Goal: Task Accomplishment & Management: Use online tool/utility

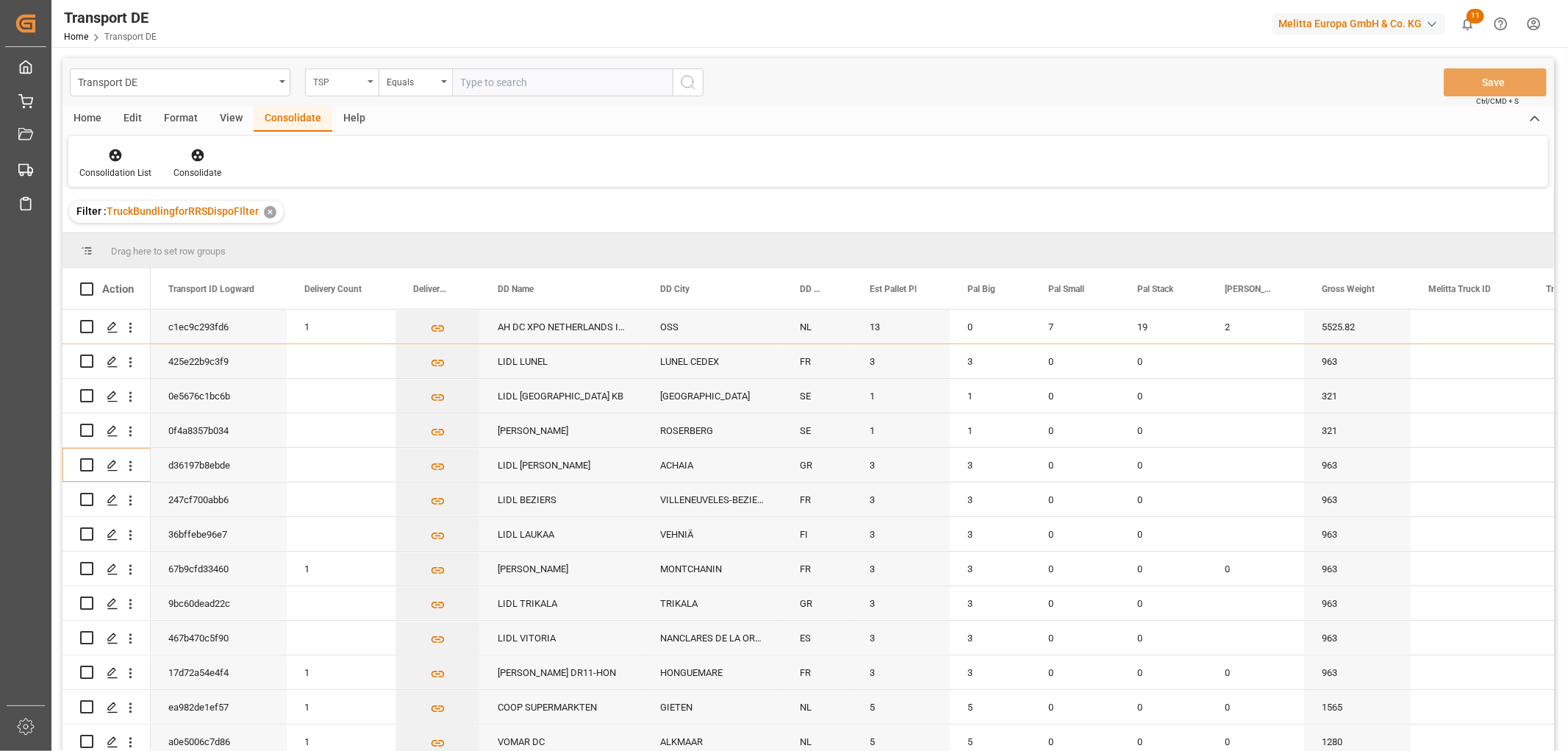
click at [325, 79] on div "TSP" at bounding box center [337, 80] width 50 height 17
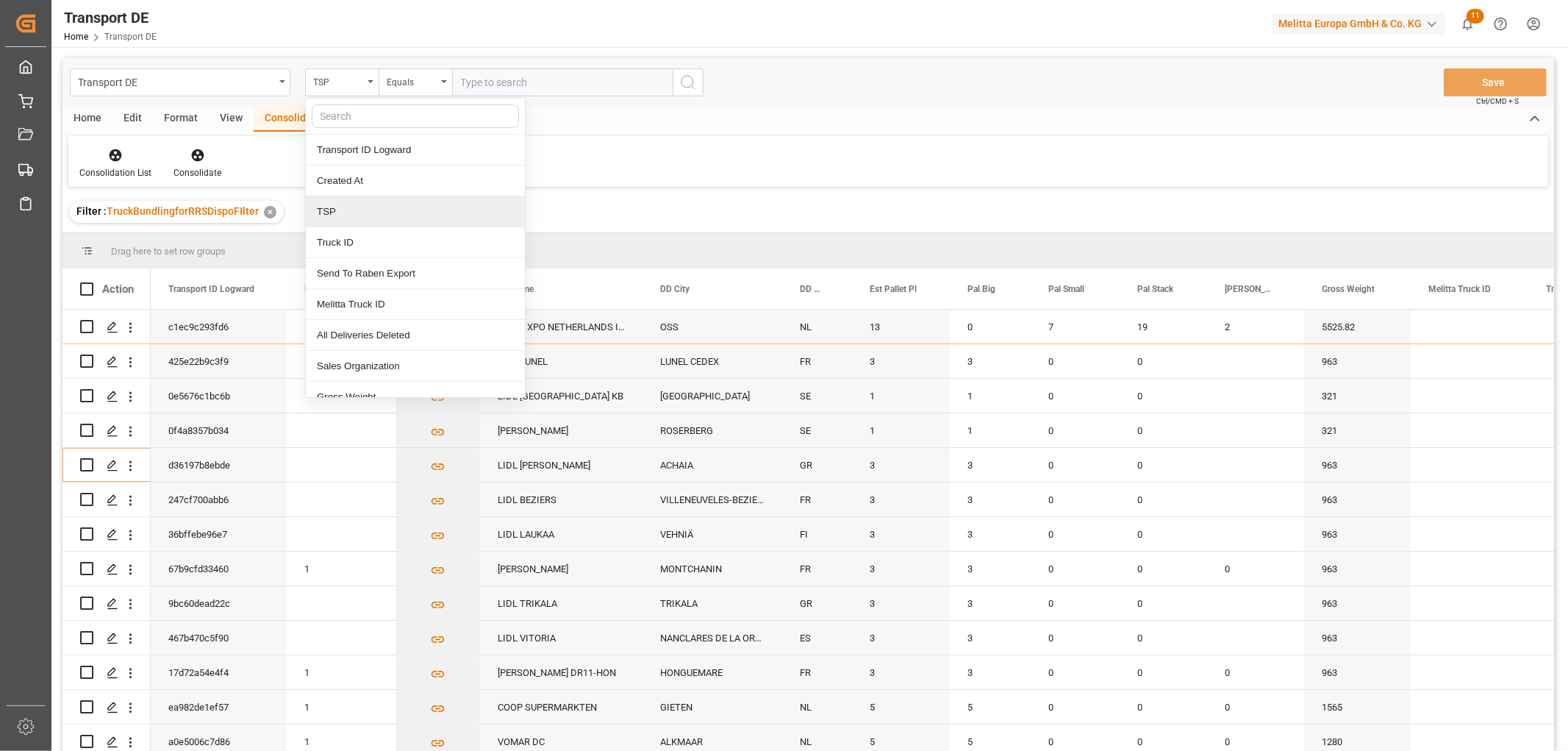
click at [333, 209] on div "TSP" at bounding box center [415, 211] width 219 height 31
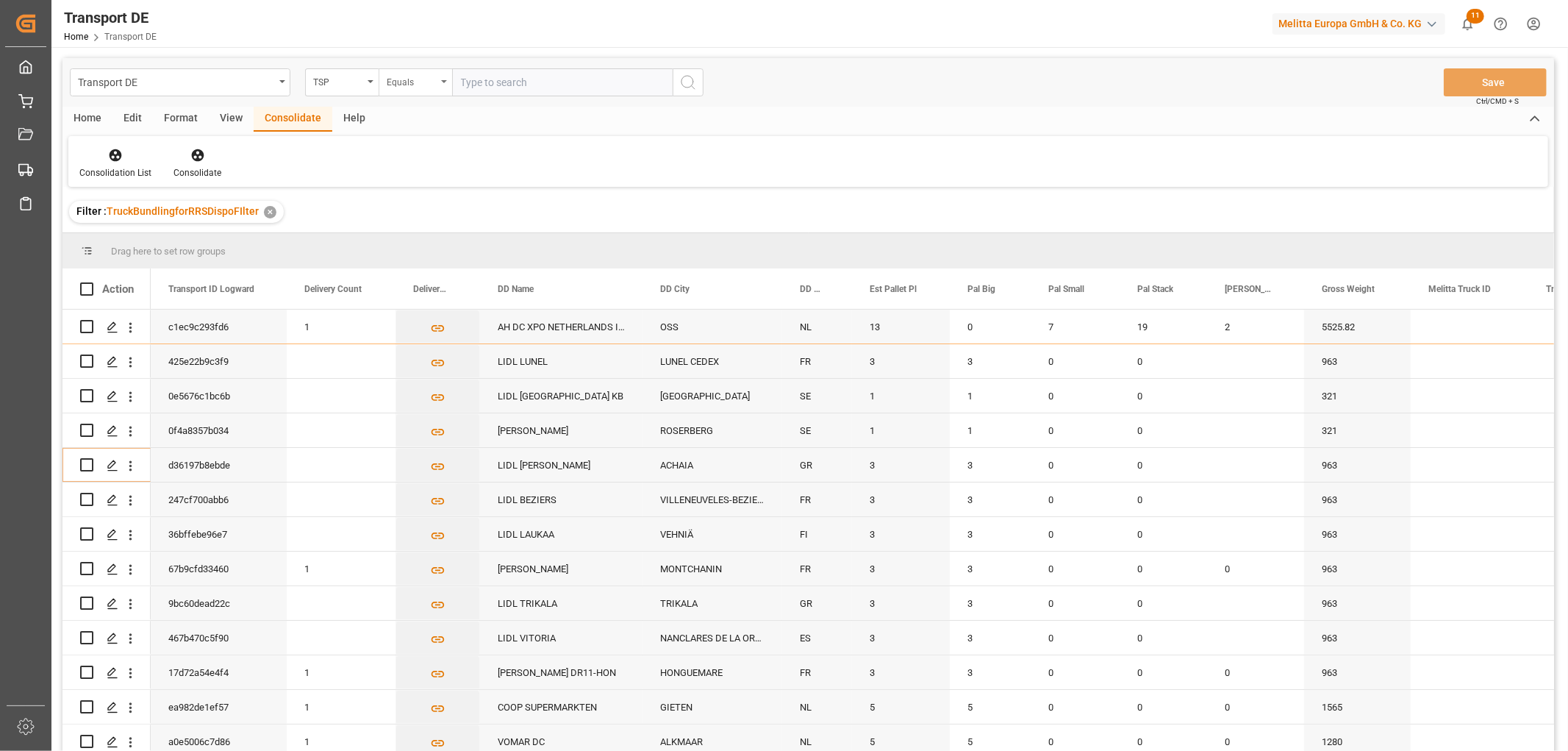
click at [405, 73] on div "Equals" at bounding box center [412, 80] width 50 height 17
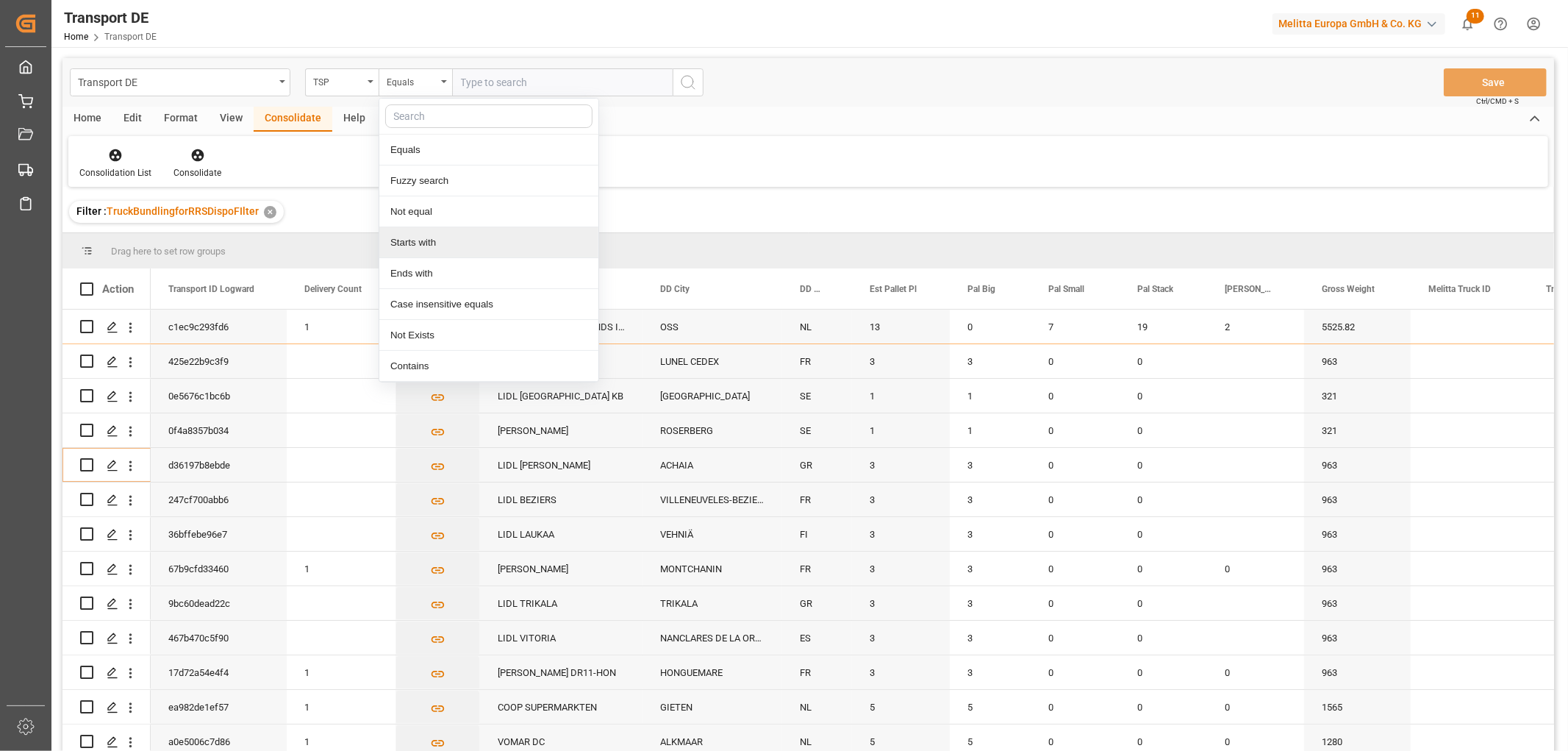
drag, startPoint x: 415, startPoint y: 244, endPoint x: 442, endPoint y: 153, distance: 94.9
click at [415, 242] on div "Starts with" at bounding box center [488, 242] width 219 height 31
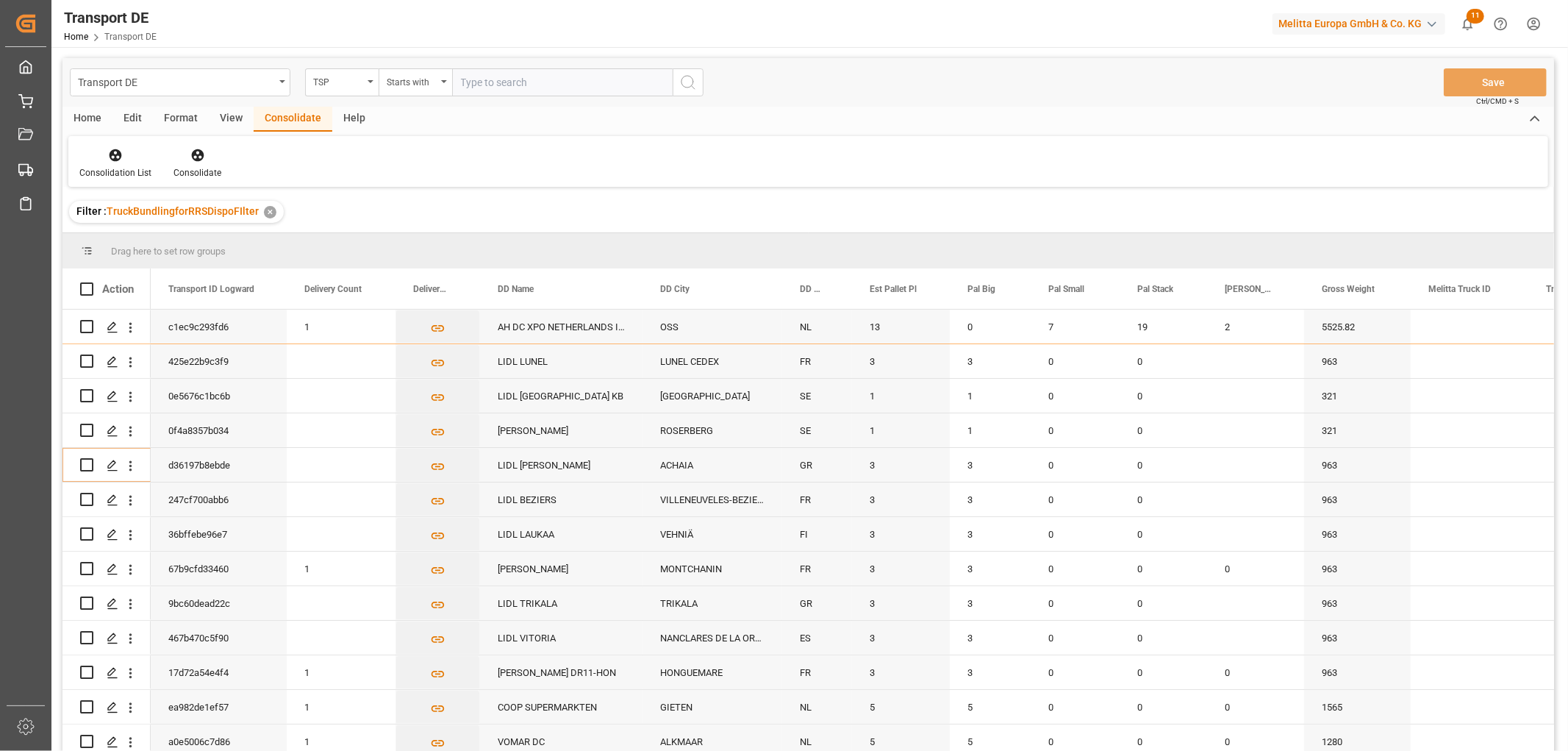
click at [480, 78] on input "text" at bounding box center [562, 82] width 221 height 28
type input "[PERSON_NAME]"
click at [688, 82] on icon "search button" at bounding box center [688, 82] width 18 height 18
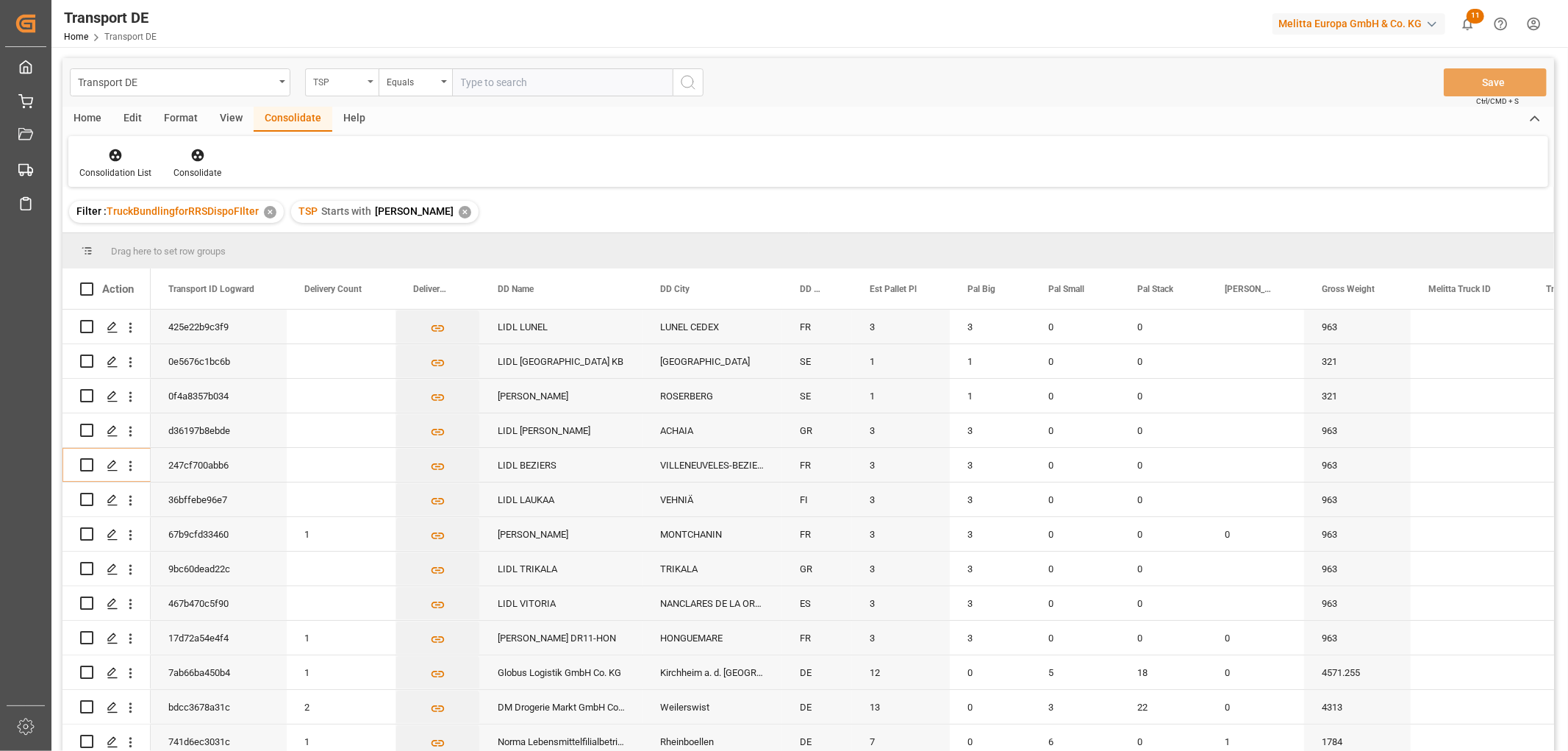
click at [328, 74] on div "TSP" at bounding box center [337, 80] width 50 height 17
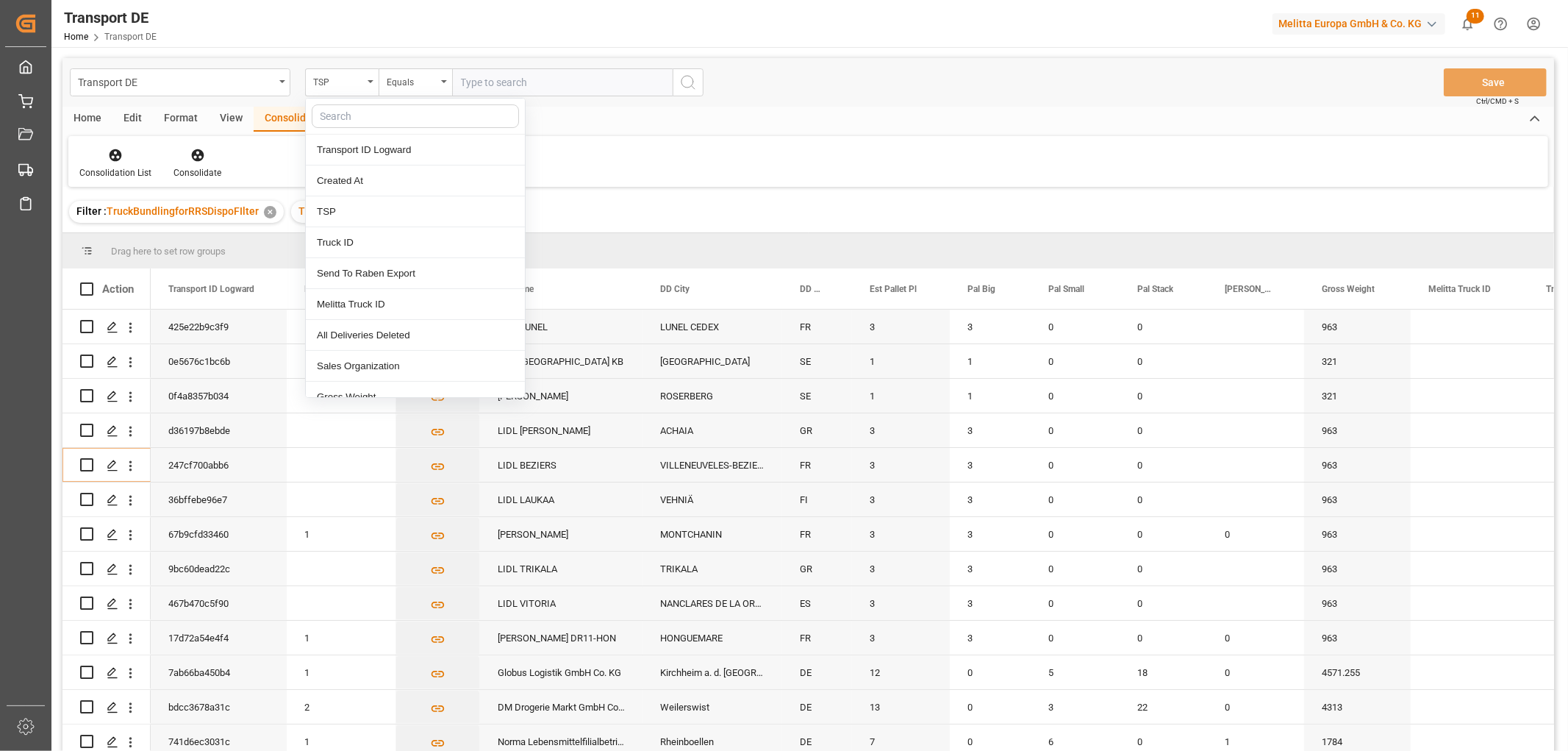
click at [333, 113] on input "text" at bounding box center [415, 116] width 208 height 24
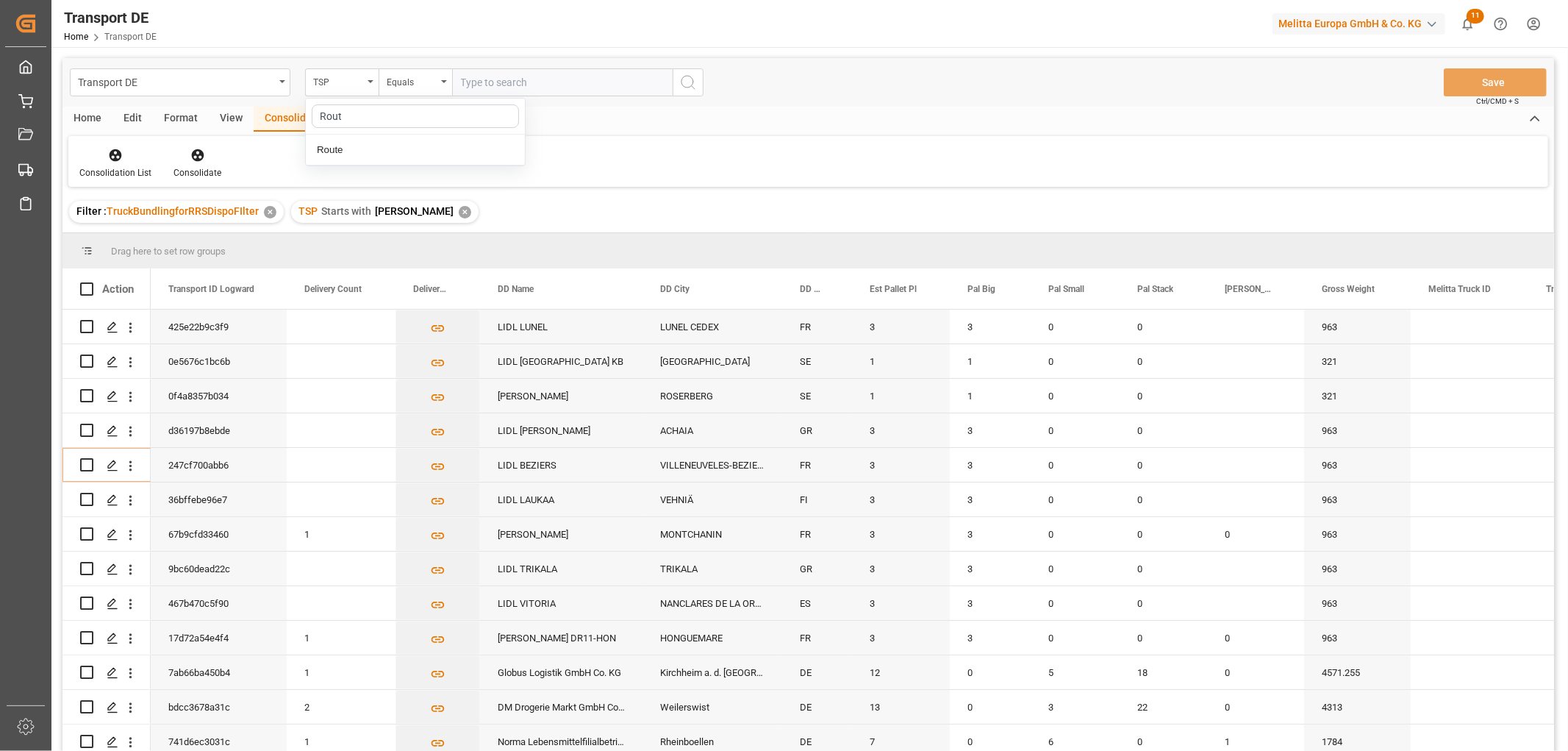
type input "Route"
click at [390, 149] on div "Route" at bounding box center [415, 149] width 219 height 31
click at [407, 82] on div "Equals" at bounding box center [412, 80] width 50 height 17
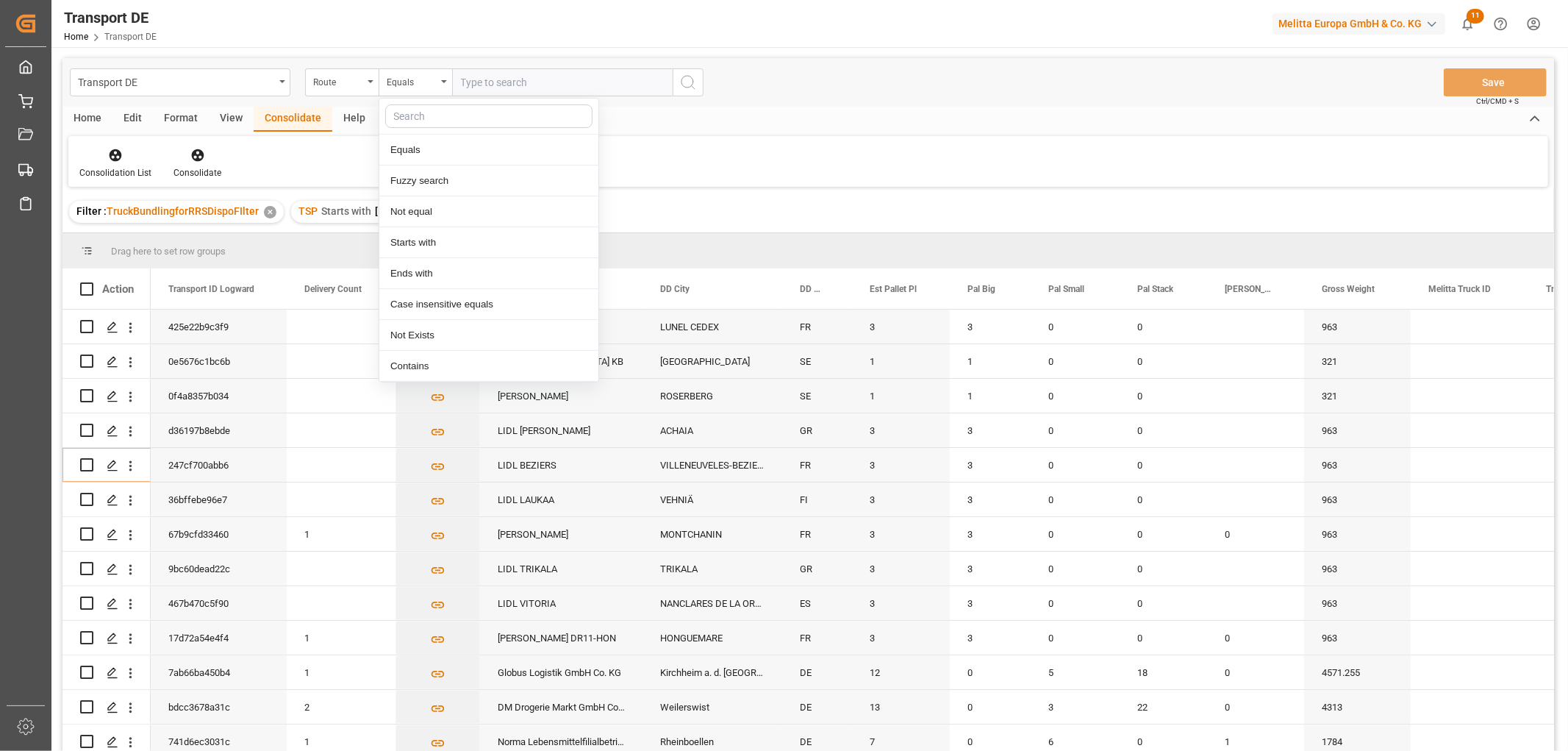
click at [496, 79] on input "text" at bounding box center [562, 82] width 221 height 28
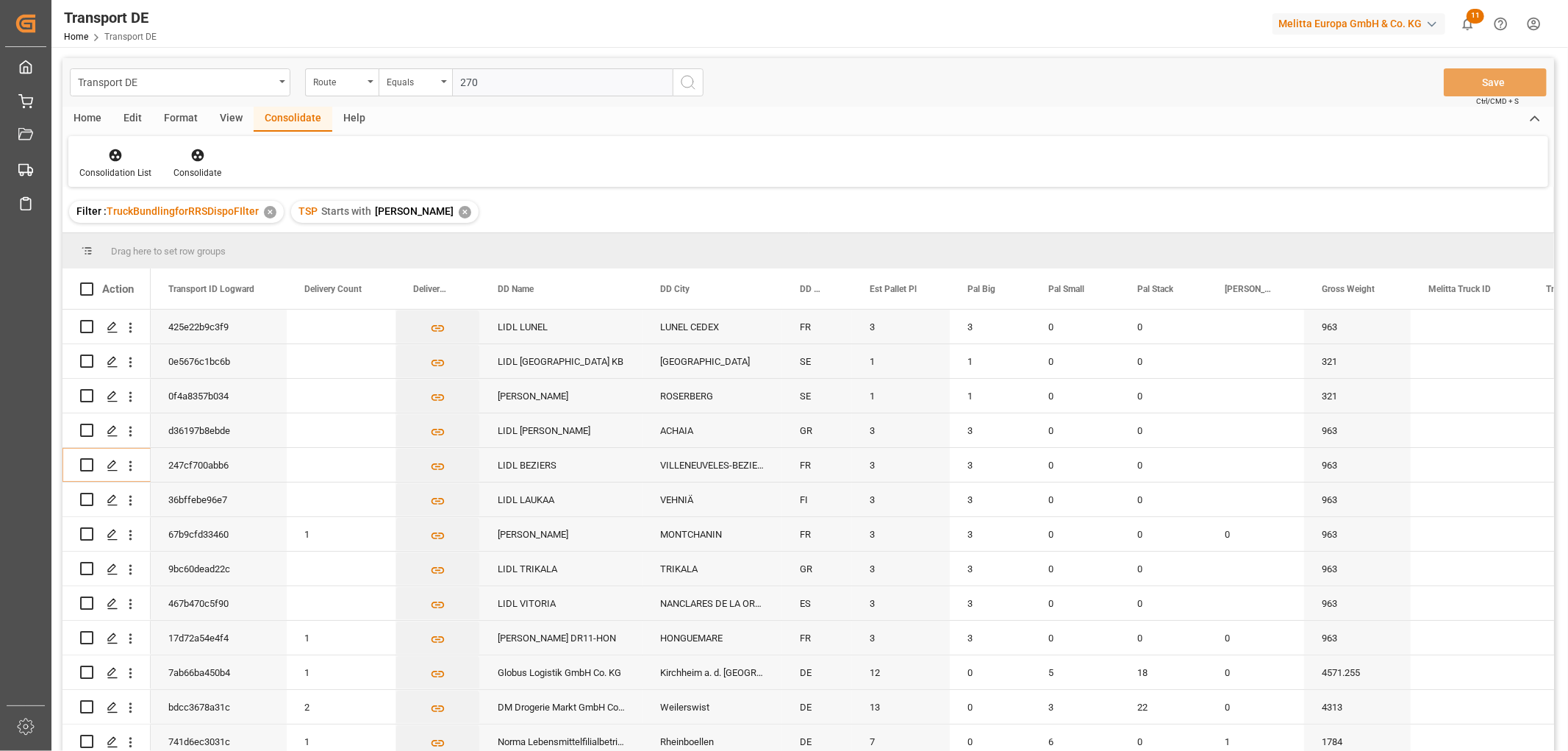
type input "270"
click at [693, 85] on icon "search button" at bounding box center [688, 82] width 18 height 18
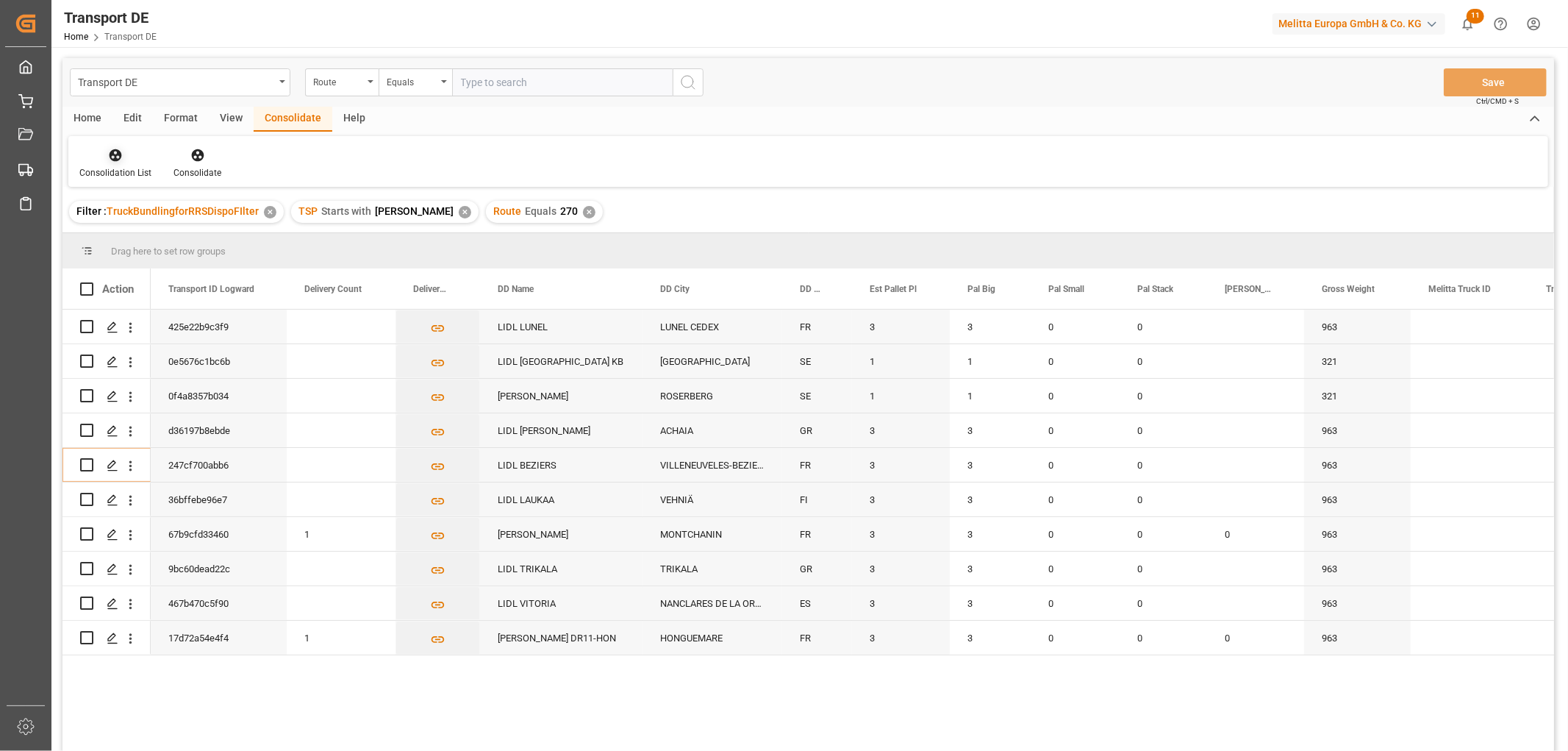
click at [113, 155] on icon at bounding box center [116, 155] width 13 height 13
click at [135, 238] on div "Transport DE Route Equals Save Ctrl/CMD + S Home Edit Format View Consolidate H…" at bounding box center [807, 423] width 1491 height 731
click at [86, 429] on input "Press Space to toggle row selection (unchecked)" at bounding box center [86, 429] width 13 height 13
checkbox input "true"
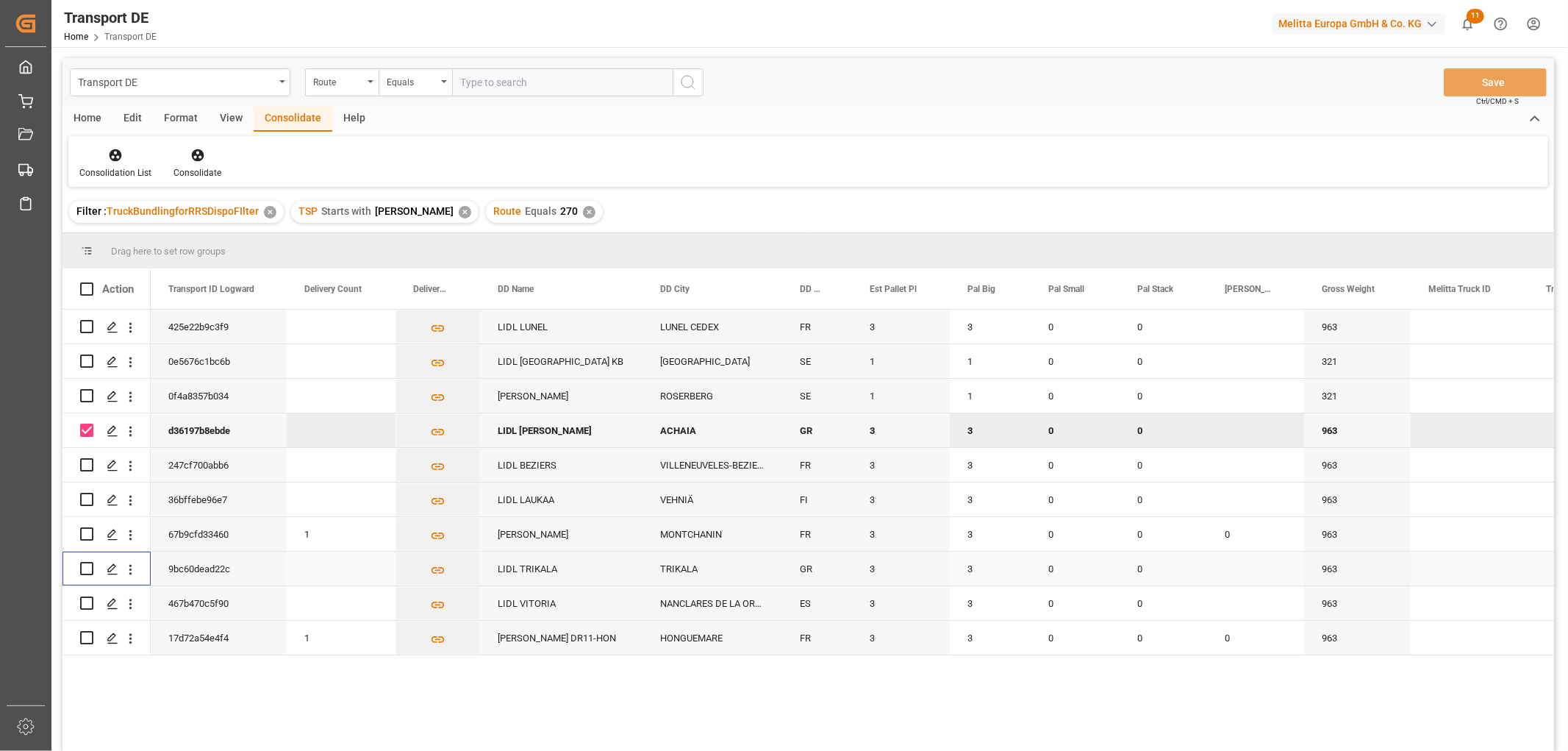
click at [83, 568] on input "Press Space to toggle row selection (unchecked)" at bounding box center [86, 568] width 13 height 13
checkbox input "true"
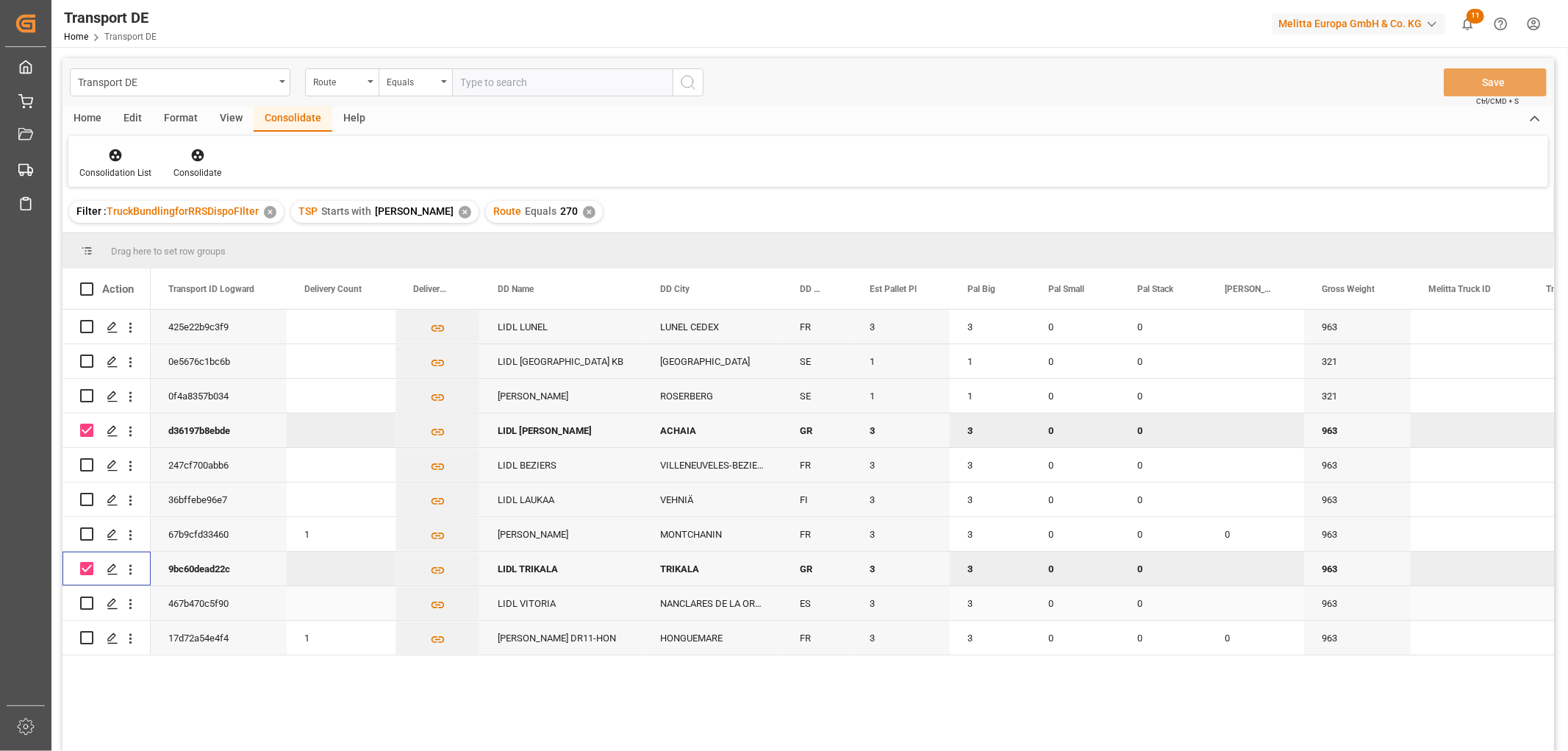
click at [87, 606] on input "Press Space to toggle row selection (unchecked)" at bounding box center [86, 603] width 13 height 13
checkbox input "true"
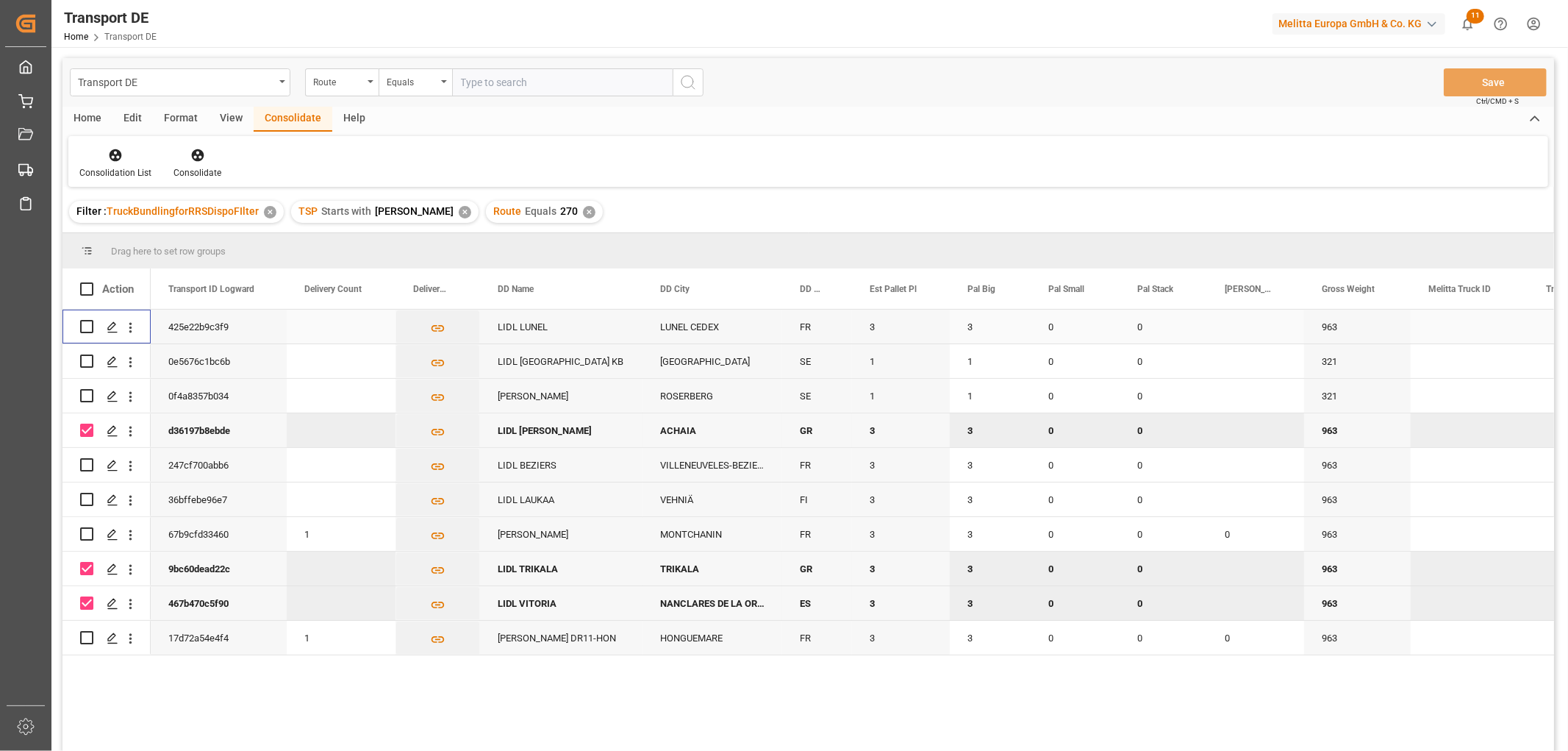
click at [84, 325] on input "Press Space to toggle row selection (unchecked)" at bounding box center [86, 326] width 13 height 13
checkbox input "true"
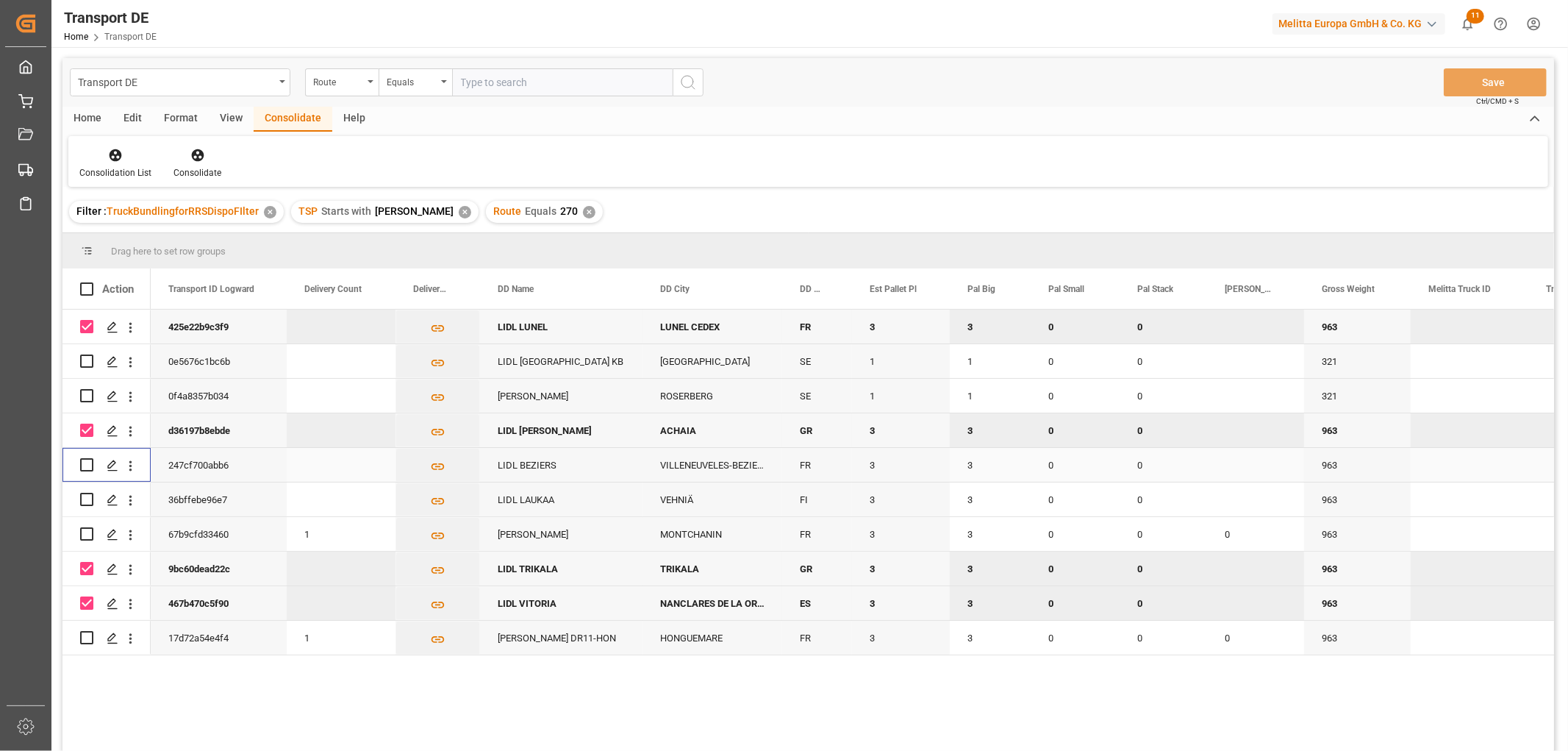
click at [87, 459] on input "Press Space to toggle row selection (unchecked)" at bounding box center [86, 464] width 13 height 13
checkbox input "true"
click at [84, 636] on input "Press Space to toggle row selection (unchecked)" at bounding box center [86, 636] width 13 height 13
checkbox input "true"
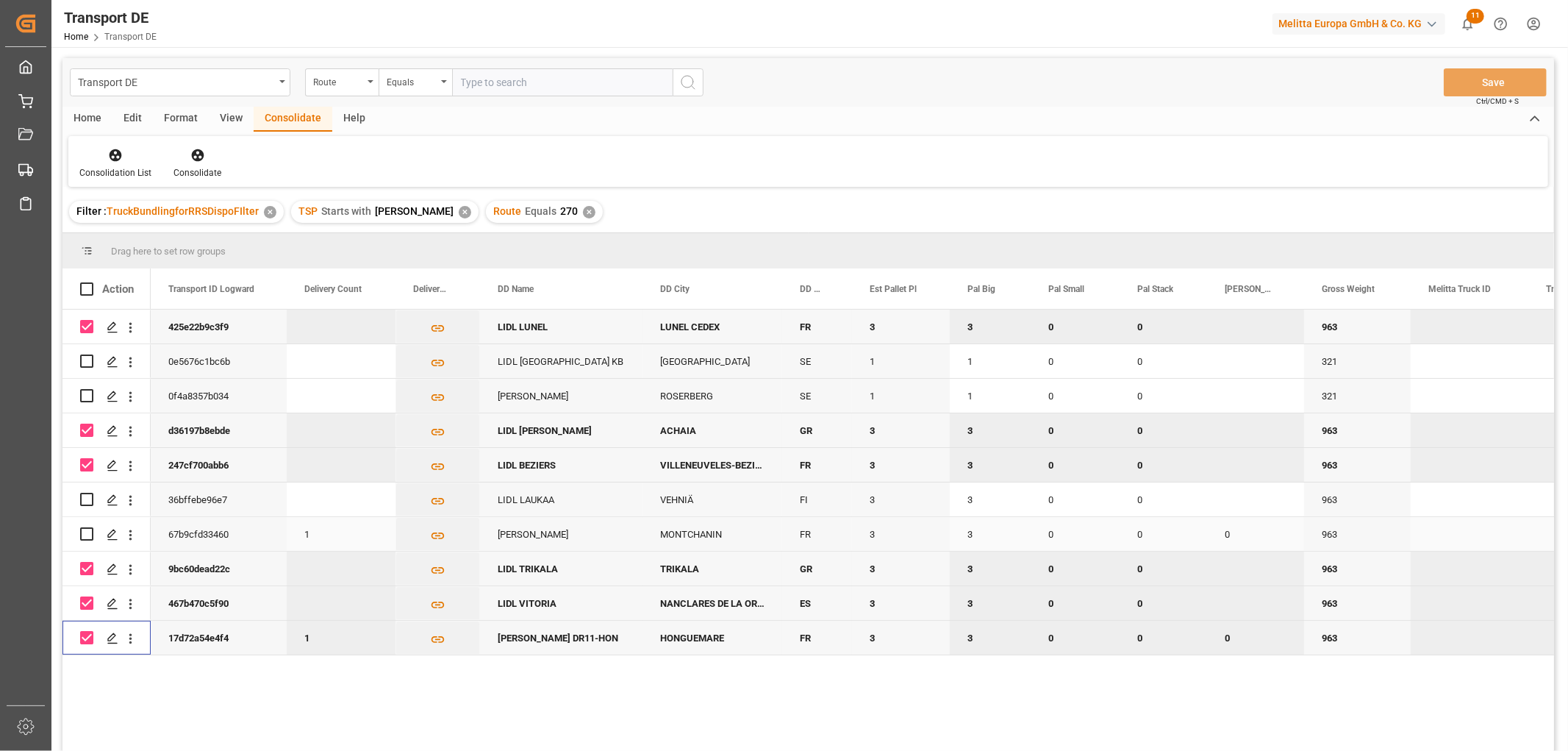
click at [86, 533] on input "Press Space to toggle row selection (unchecked)" at bounding box center [86, 533] width 13 height 13
checkbox input "true"
click at [90, 361] on input "Press Space to toggle row selection (unchecked)" at bounding box center [86, 360] width 13 height 13
checkbox input "true"
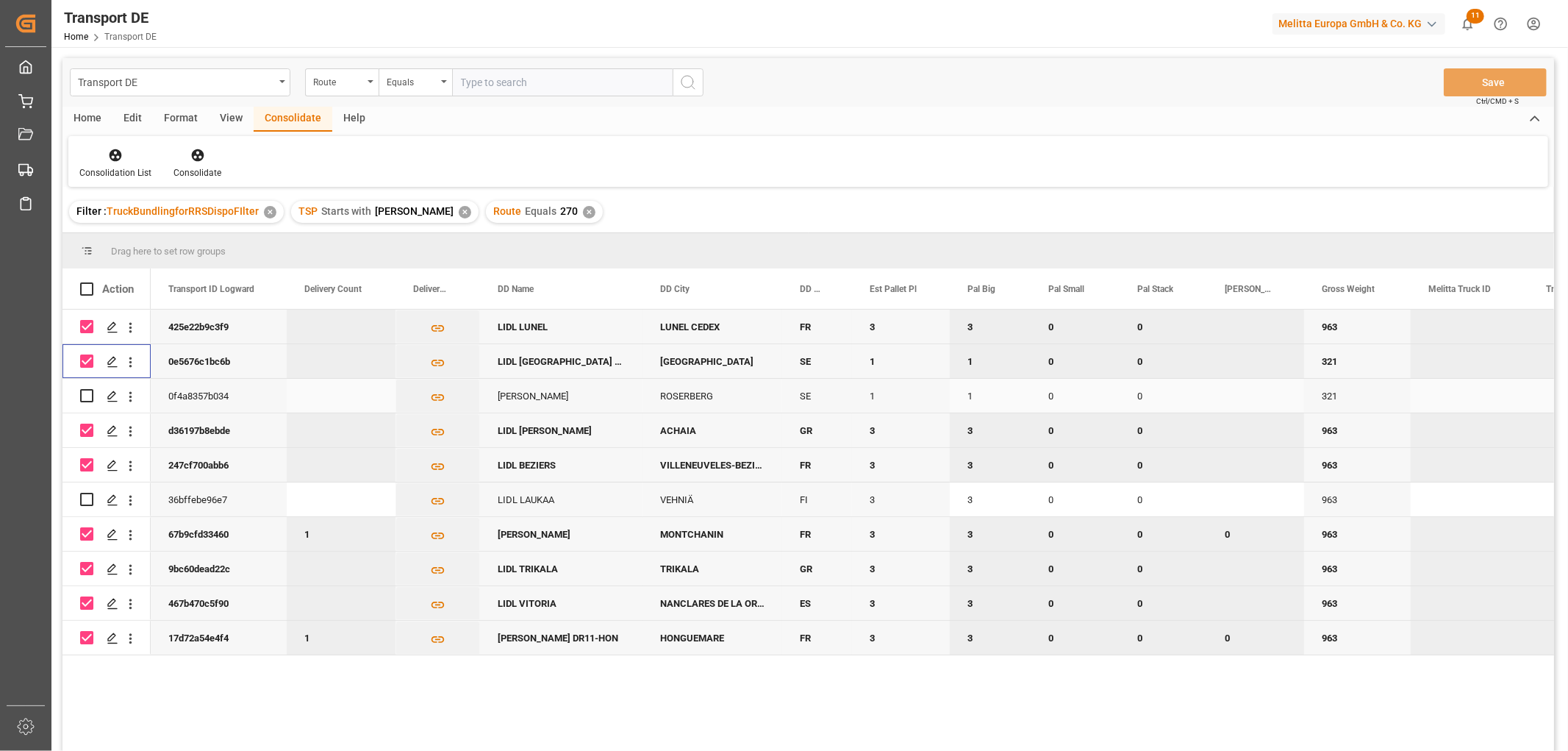
click at [83, 398] on input "Press Space to toggle row selection (unchecked)" at bounding box center [86, 395] width 13 height 13
checkbox input "true"
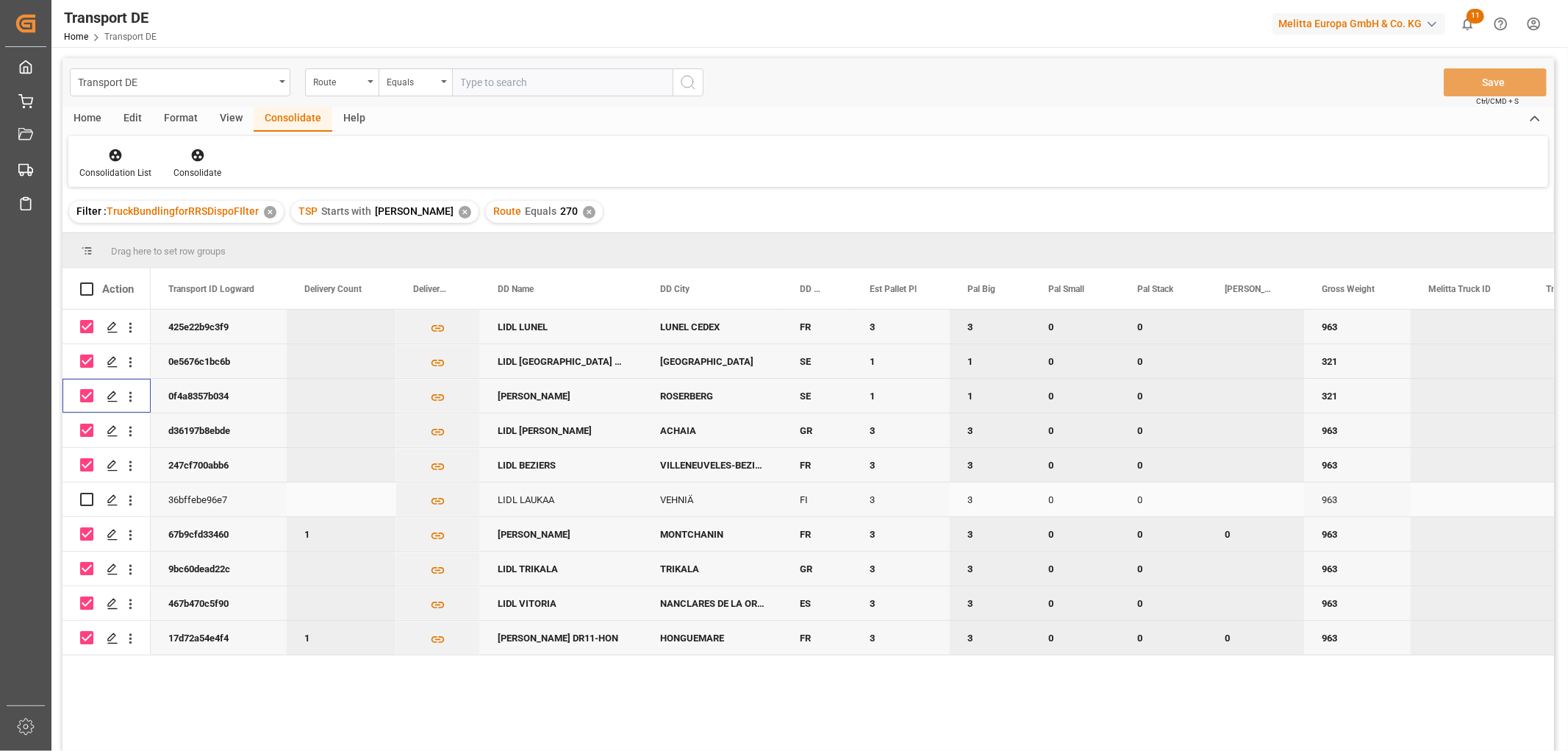
click at [86, 503] on input "Press Space to toggle row selection (unchecked)" at bounding box center [86, 499] width 13 height 13
checkbox input "true"
click at [193, 152] on icon at bounding box center [197, 155] width 13 height 13
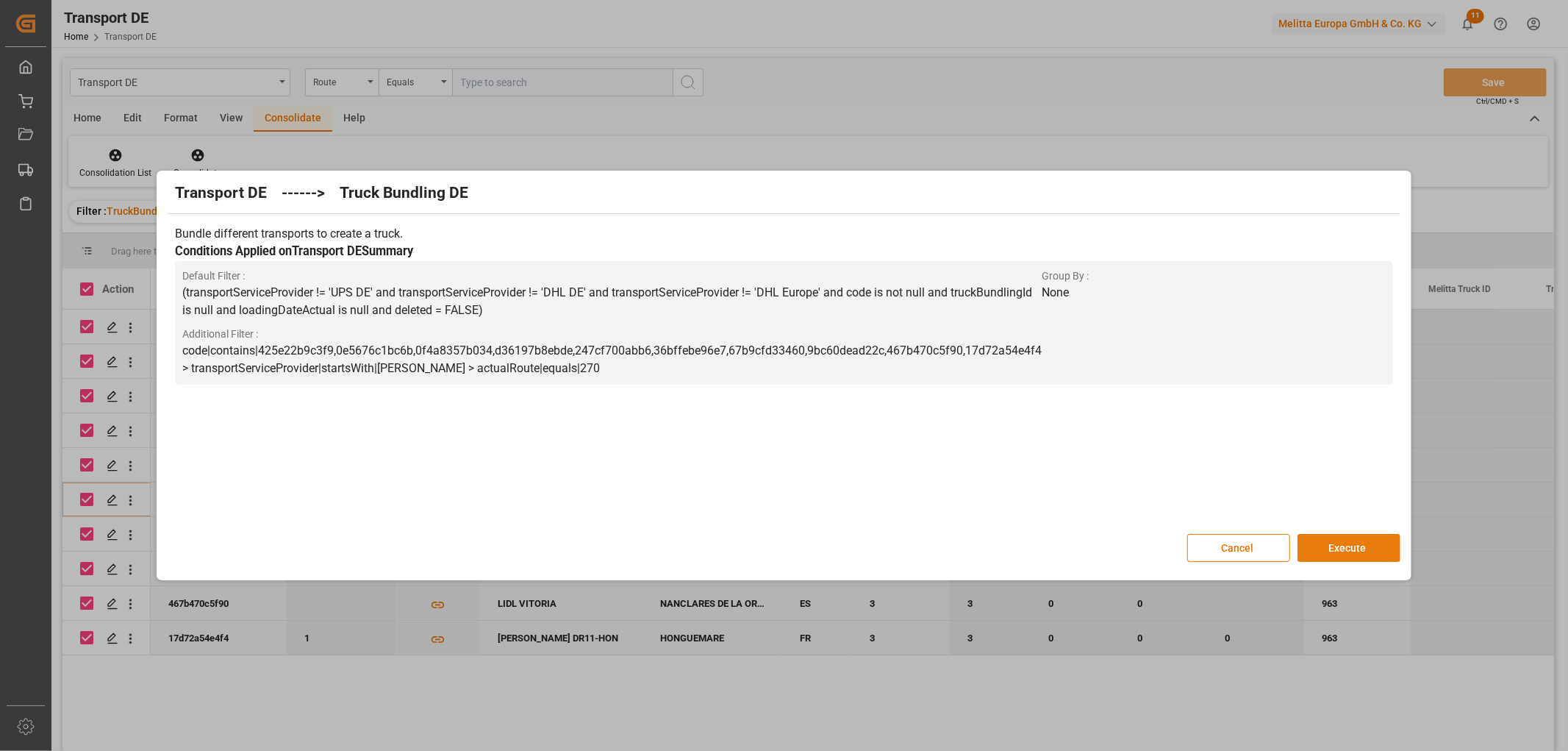
click at [1367, 540] on button "Execute" at bounding box center [1348, 547] width 103 height 28
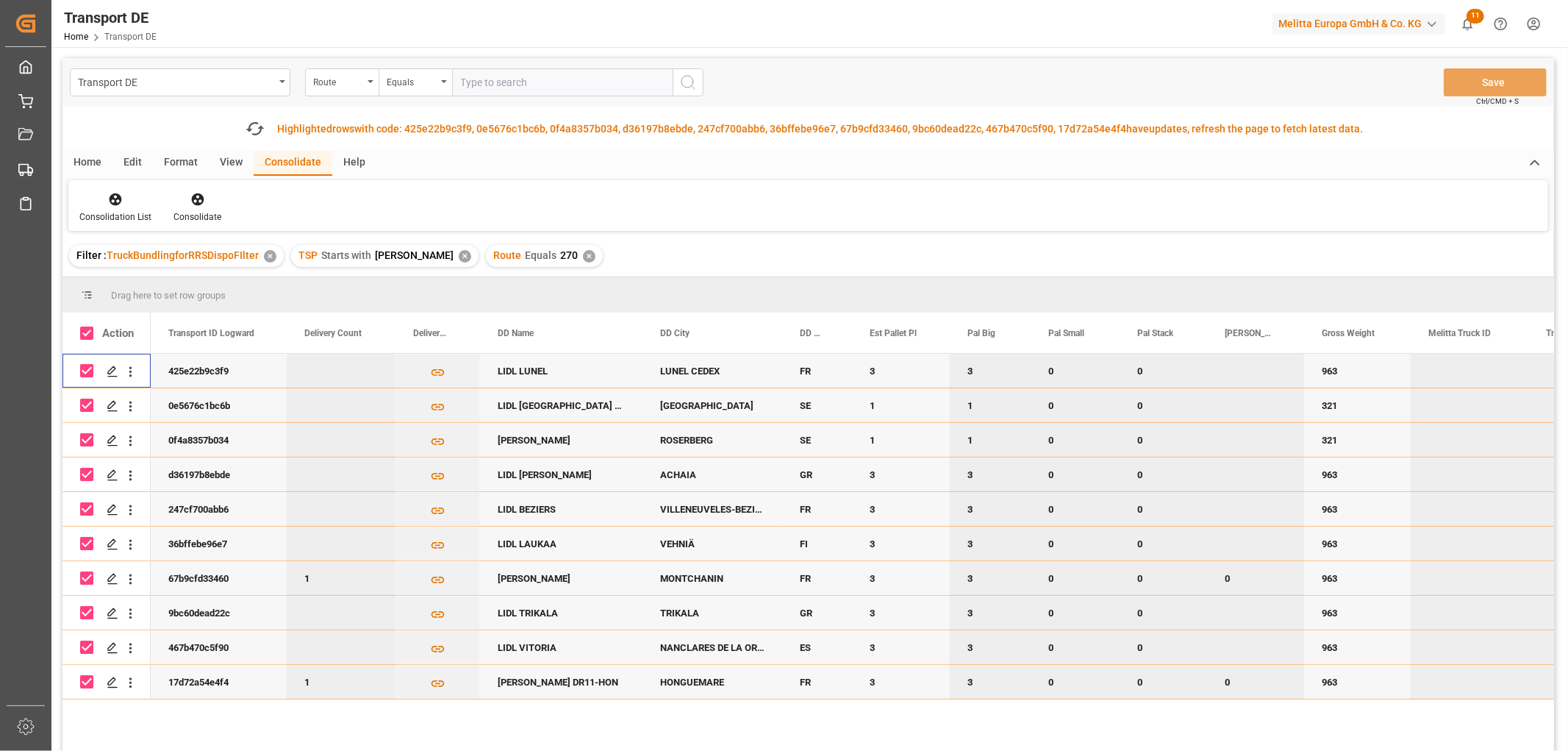
click at [81, 367] on input "Press Space to toggle row selection (checked)" at bounding box center [86, 370] width 13 height 13
checkbox input "false"
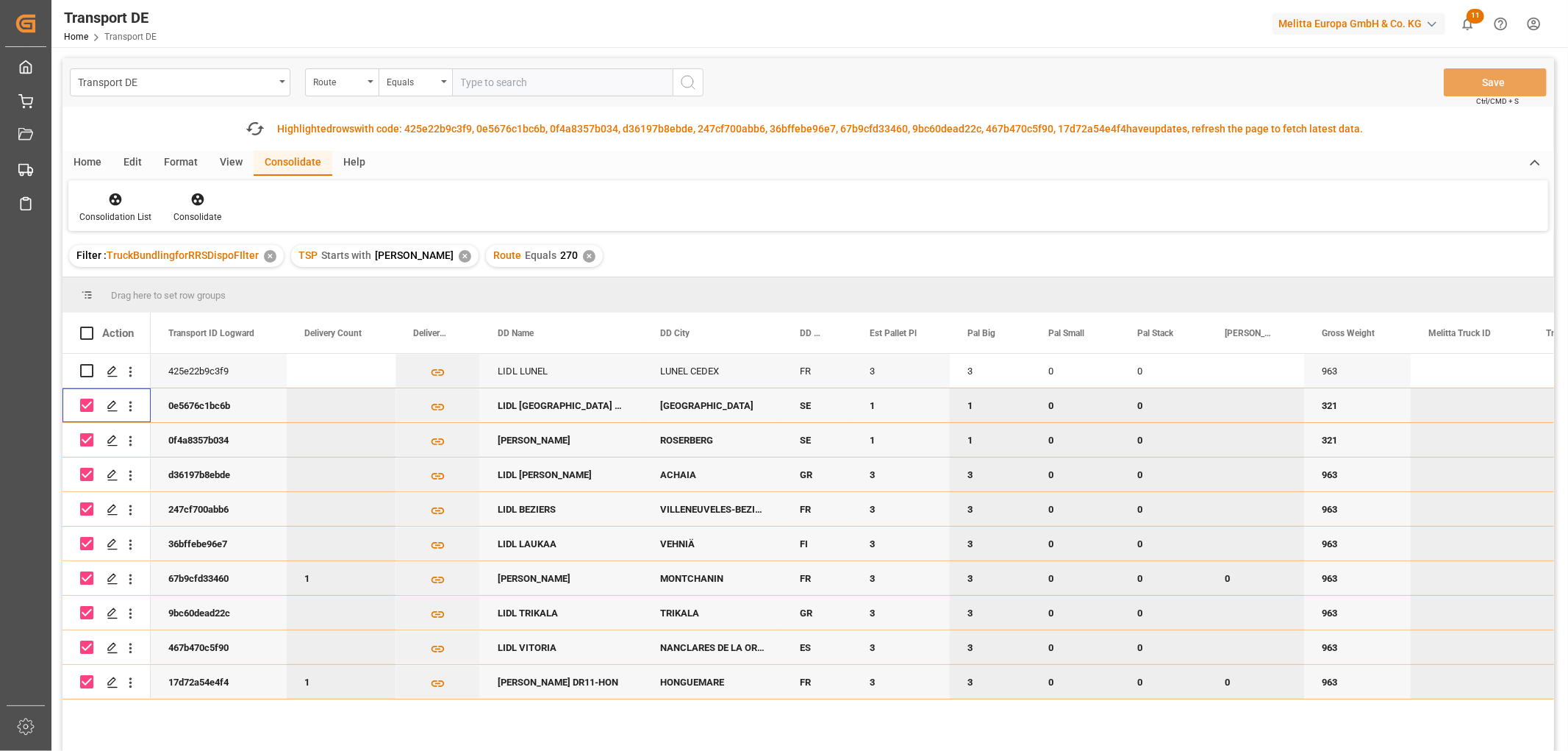
click at [85, 403] on input "Press Space to toggle row selection (checked)" at bounding box center [86, 405] width 13 height 13
checkbox input "false"
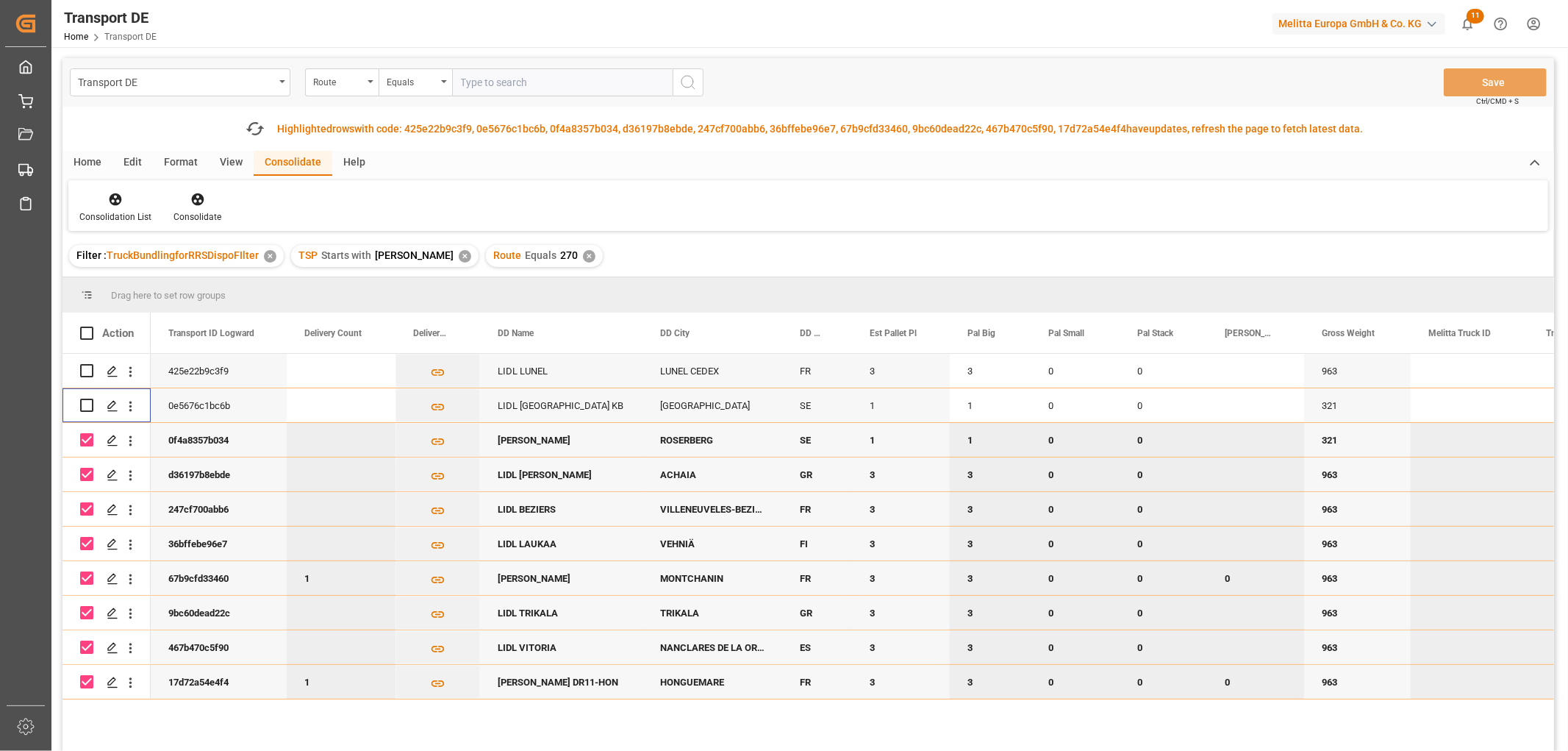
click at [87, 439] on input "Press Space to toggle row selection (checked)" at bounding box center [86, 439] width 13 height 13
checkbox input "false"
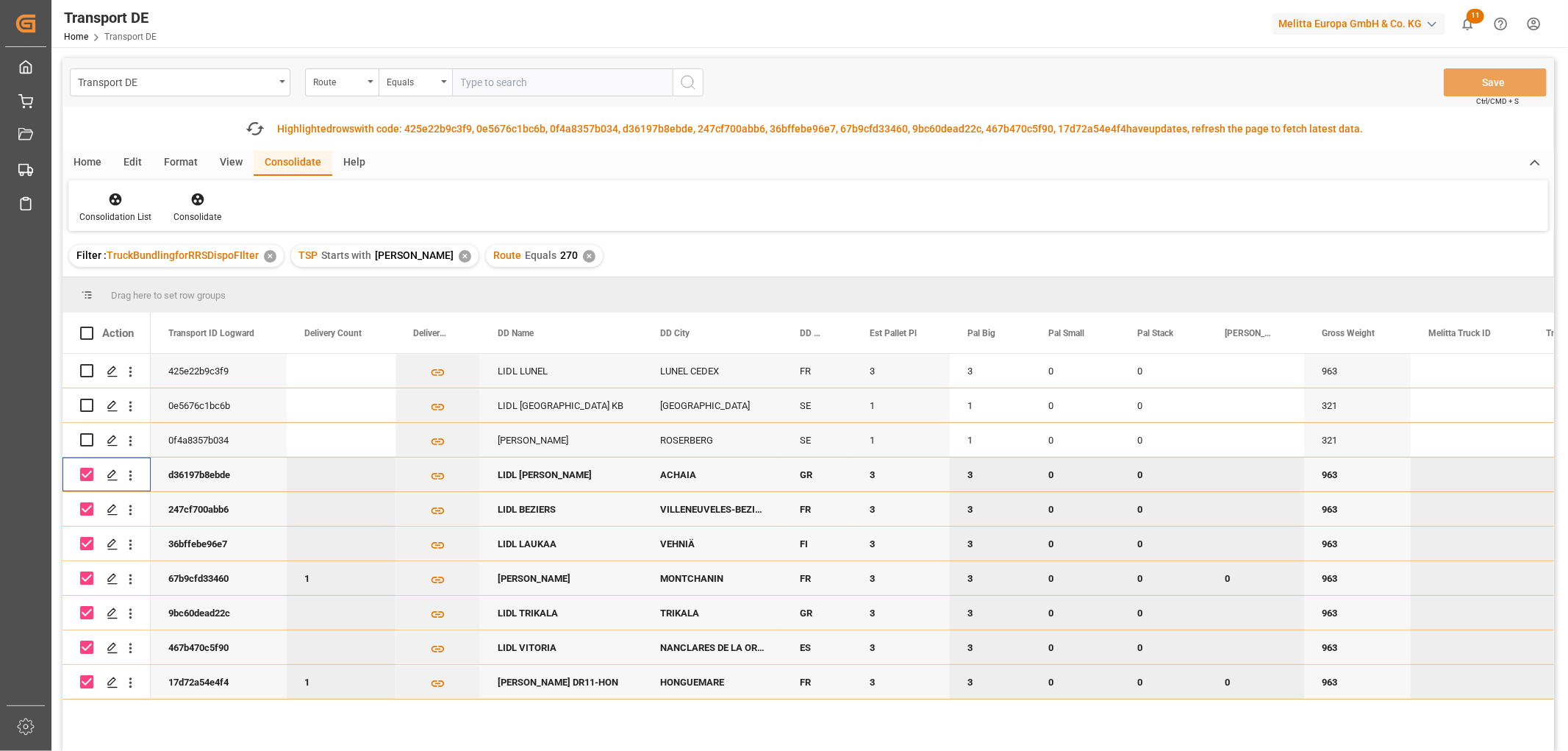
click at [87, 473] on input "Press Space to toggle row selection (checked)" at bounding box center [86, 474] width 13 height 13
checkbox input "false"
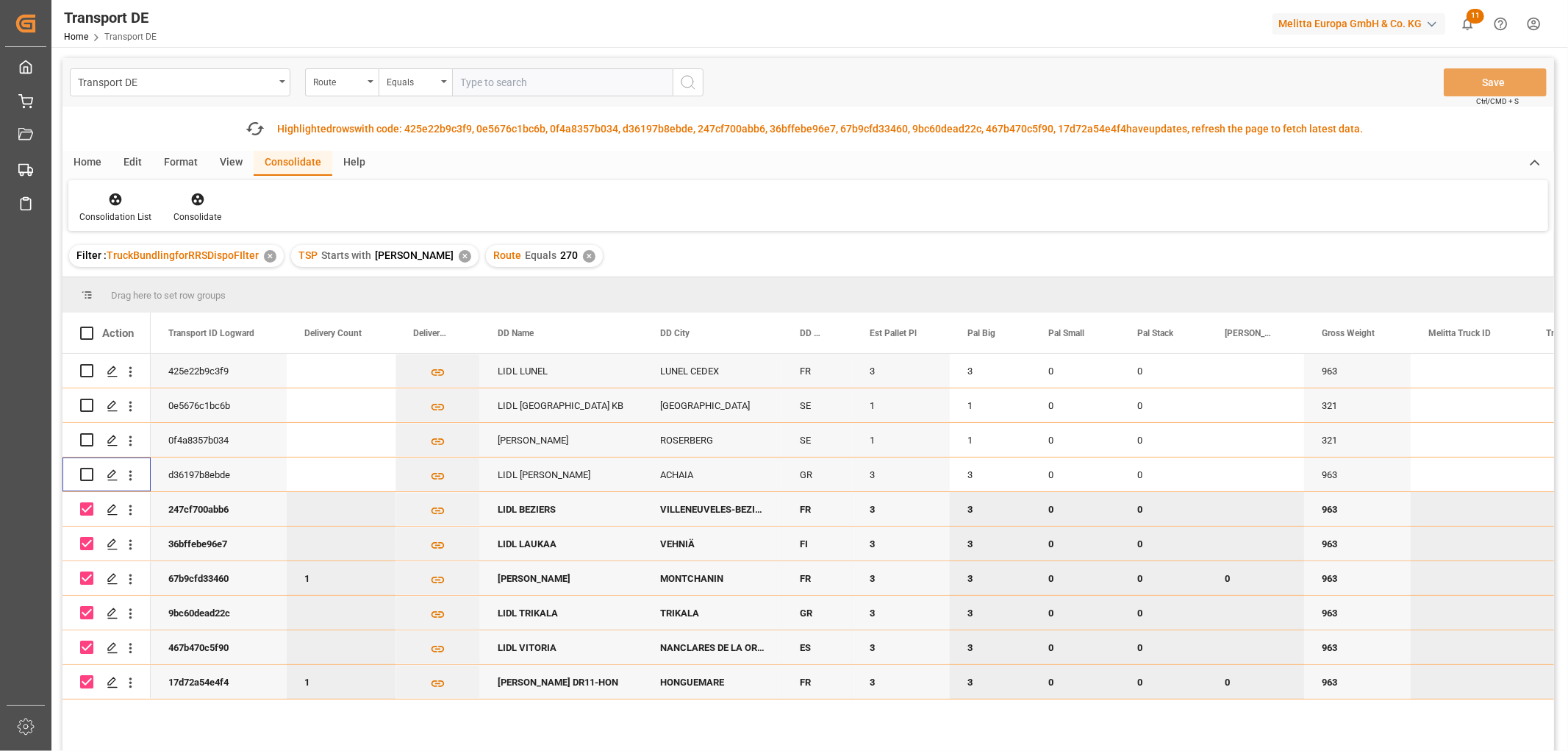
click at [88, 504] on input "Press Space to toggle row selection (checked)" at bounding box center [86, 508] width 13 height 13
checkbox input "false"
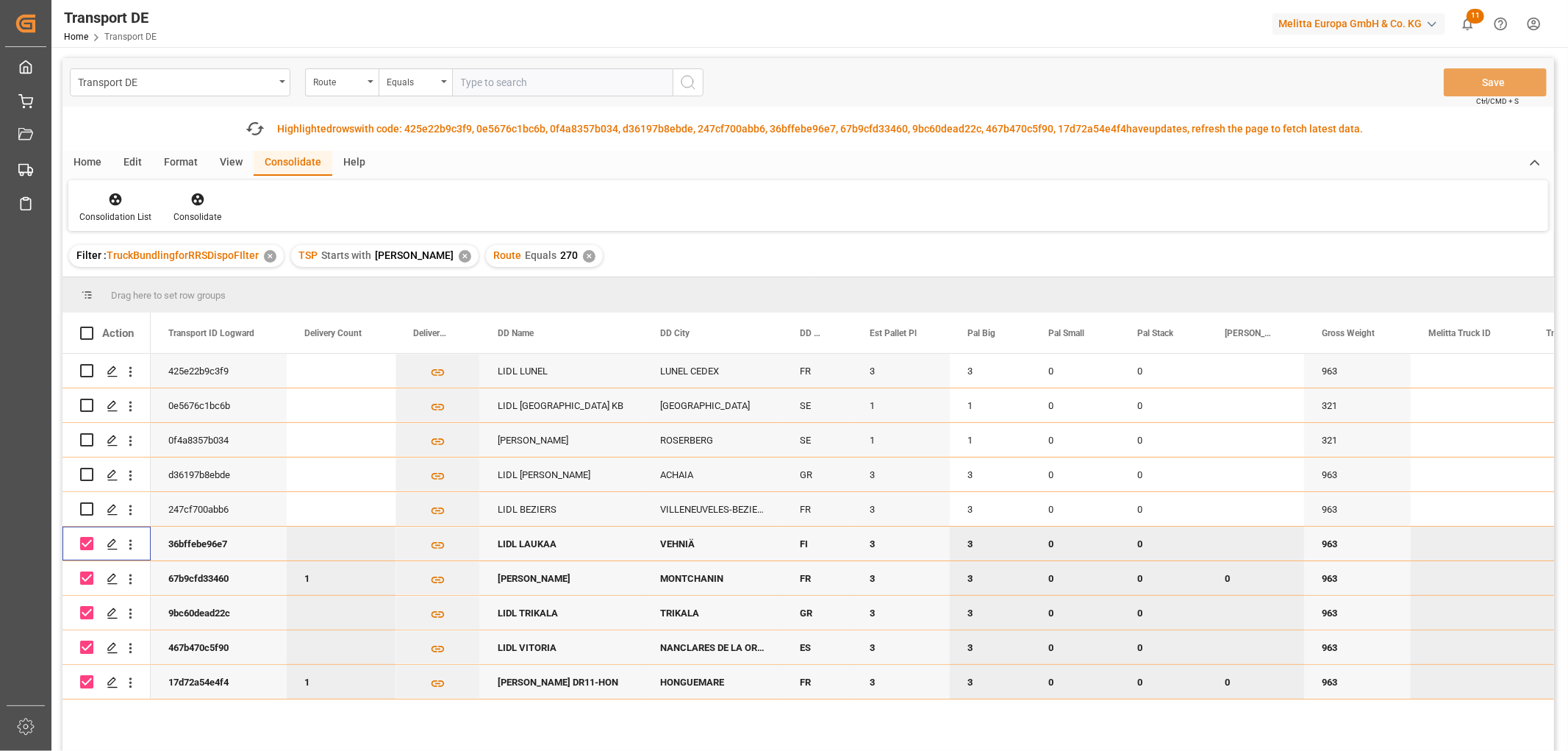
click at [90, 542] on input "Press Space to toggle row selection (checked)" at bounding box center [86, 542] width 13 height 13
checkbox input "false"
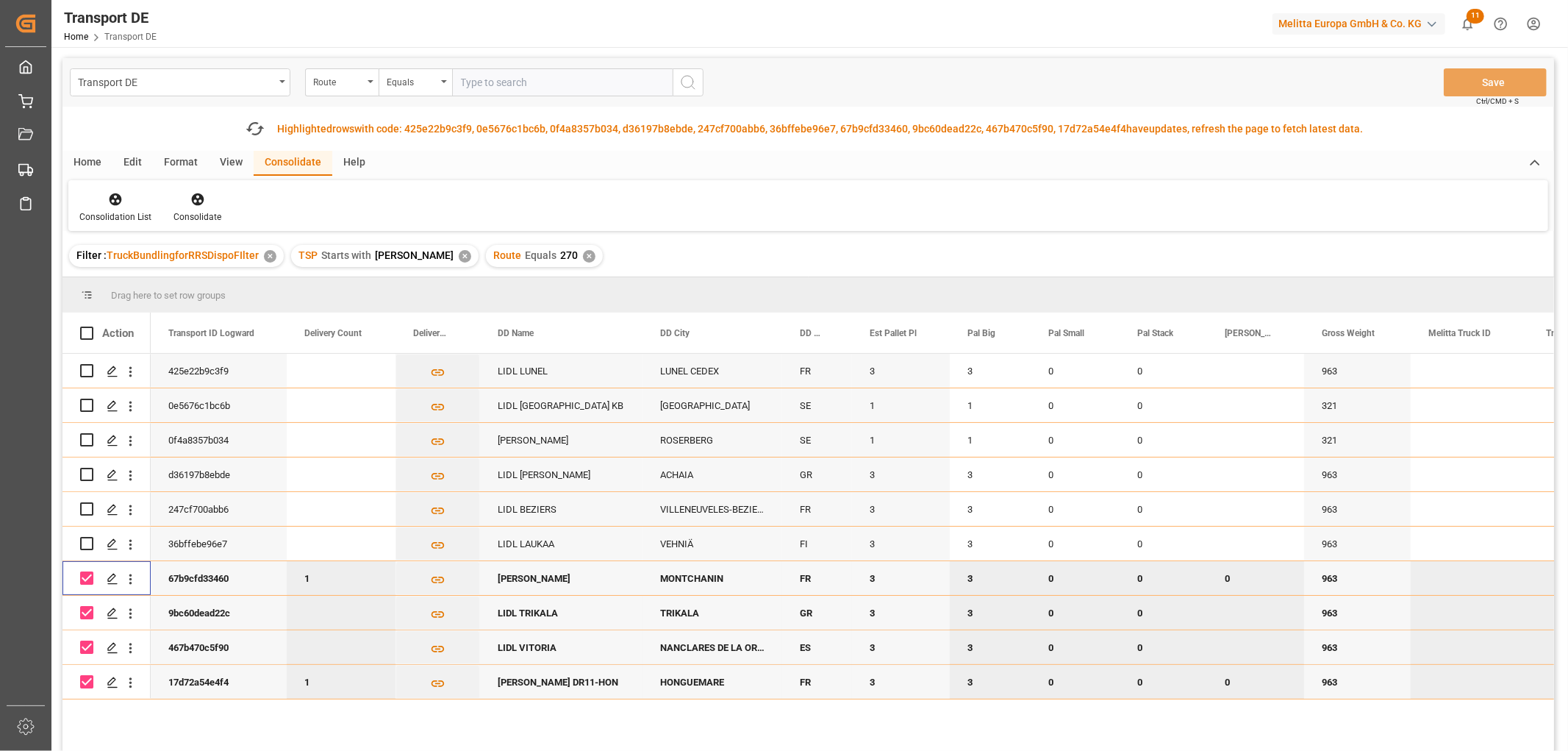
click at [89, 577] on input "Press Space to toggle row selection (checked)" at bounding box center [86, 577] width 13 height 13
checkbox input "false"
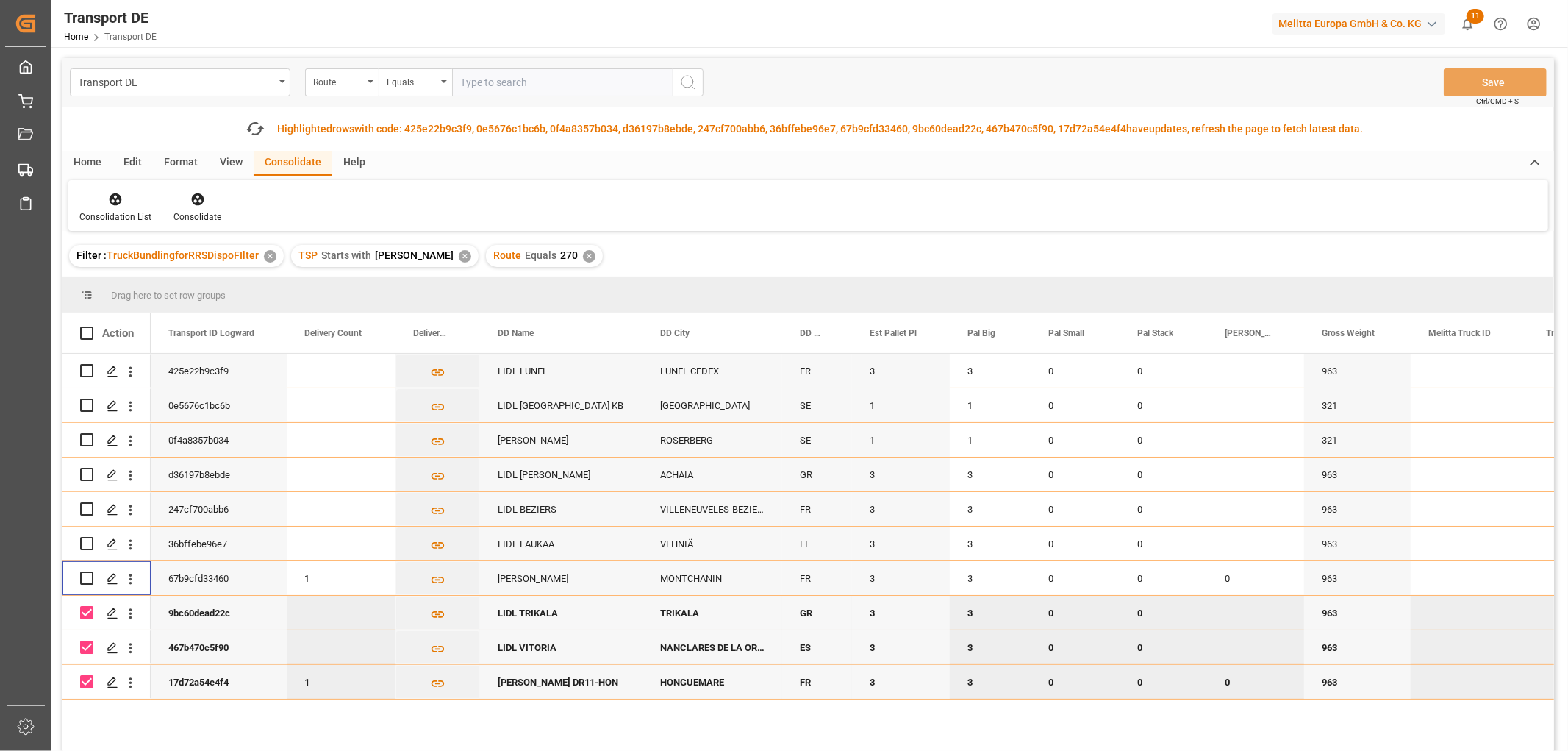
drag, startPoint x: 84, startPoint y: 609, endPoint x: 84, endPoint y: 630, distance: 21.0
click at [84, 610] on input "Press Space to toggle row selection (checked)" at bounding box center [86, 611] width 13 height 13
checkbox input "false"
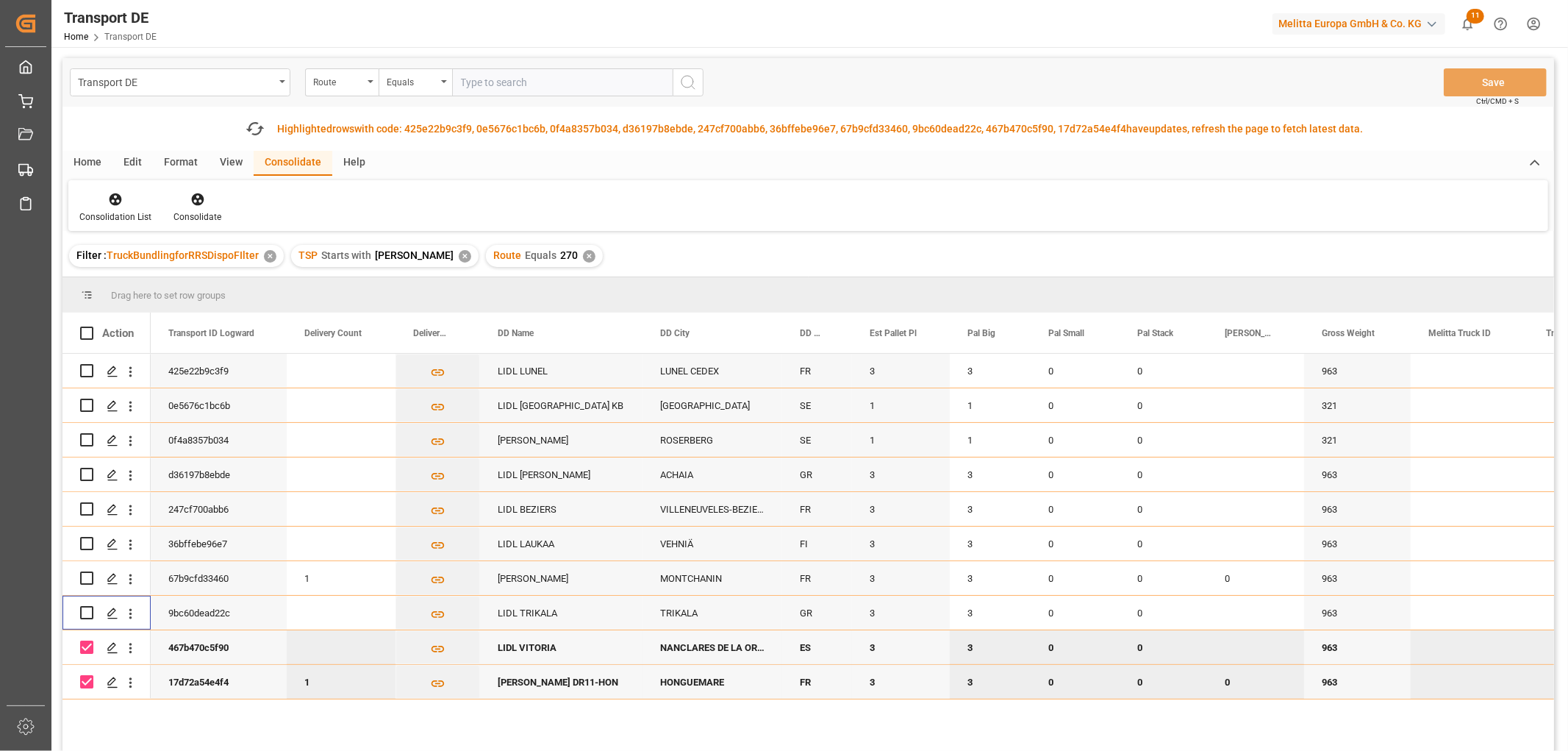
click at [85, 650] on input "Press Space to toggle row selection (checked)" at bounding box center [86, 646] width 13 height 13
checkbox input "false"
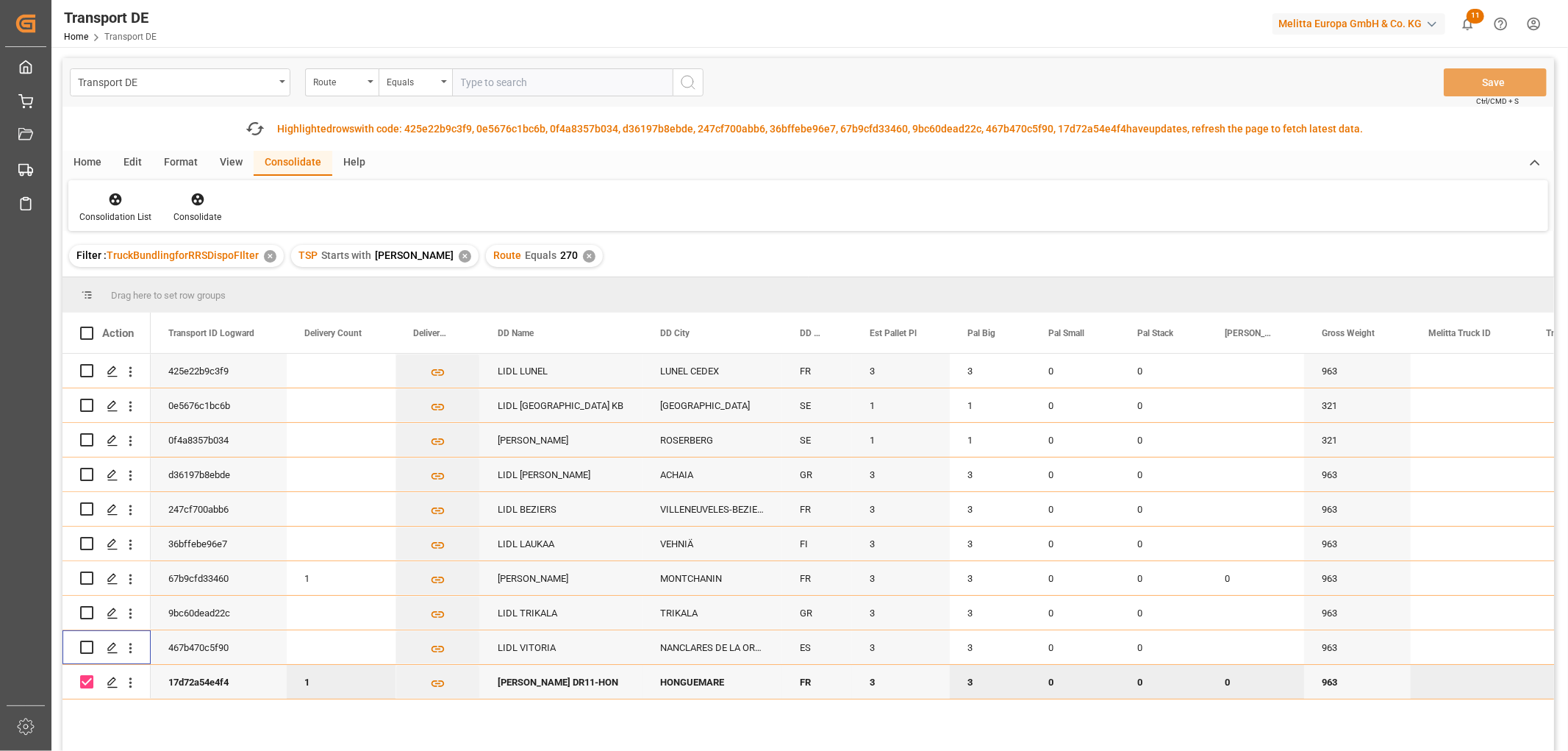
click at [90, 678] on input "Press Space to toggle row selection (checked)" at bounding box center [86, 681] width 13 height 13
checkbox input "false"
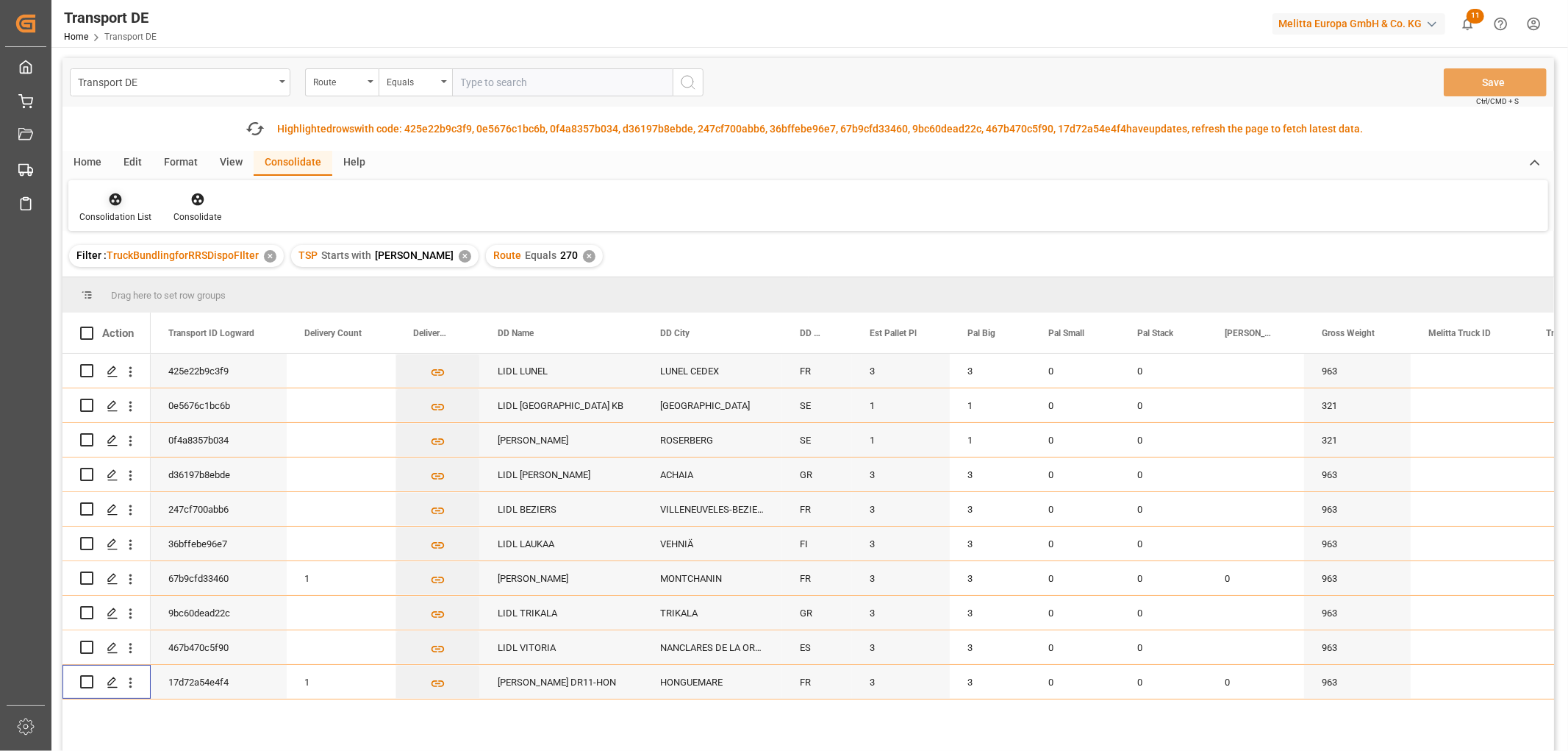
click at [110, 194] on icon at bounding box center [115, 199] width 15 height 15
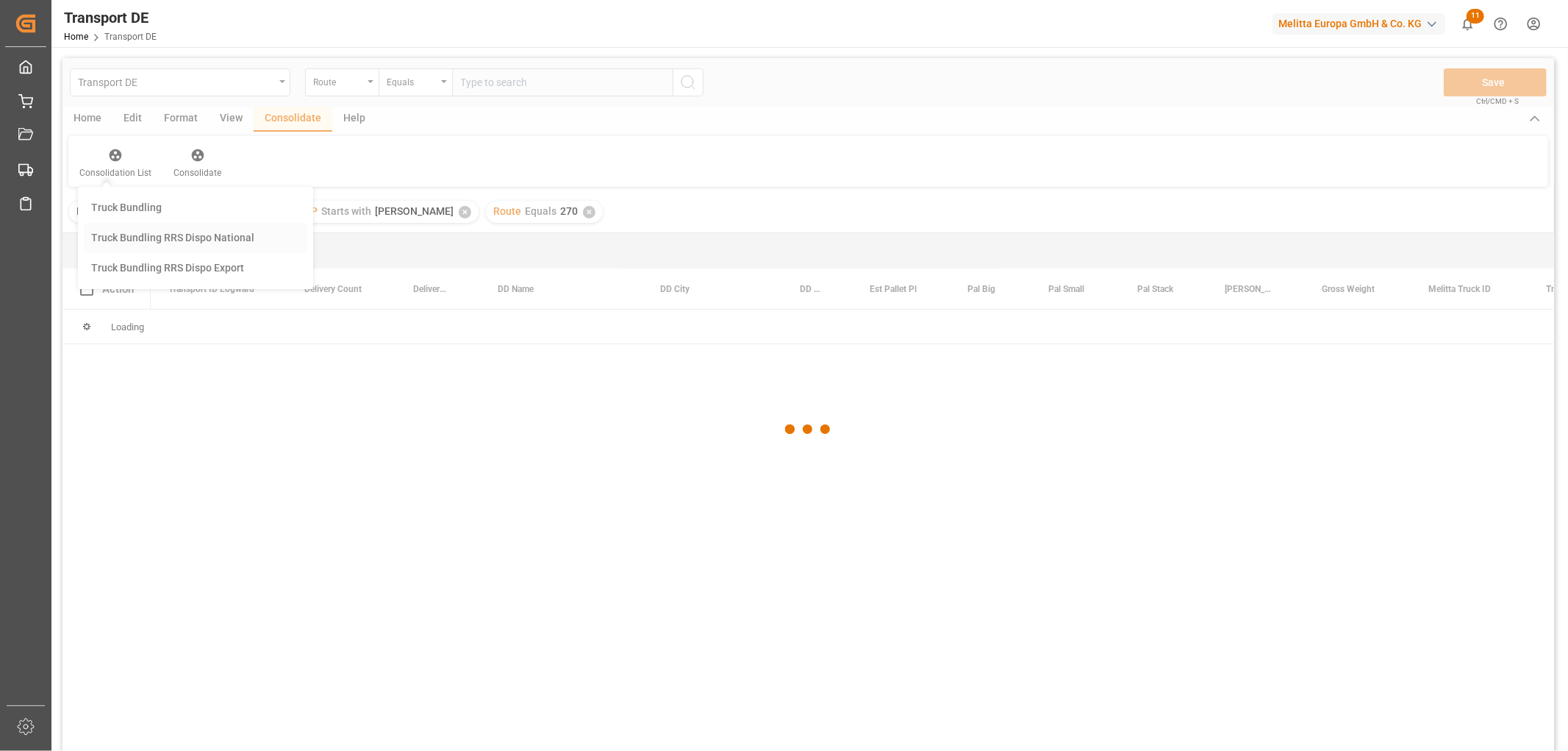
click at [123, 285] on div "Transport DE Route Equals Save Ctrl/CMD + S Home Edit Format View Consolidate H…" at bounding box center [807, 423] width 1491 height 731
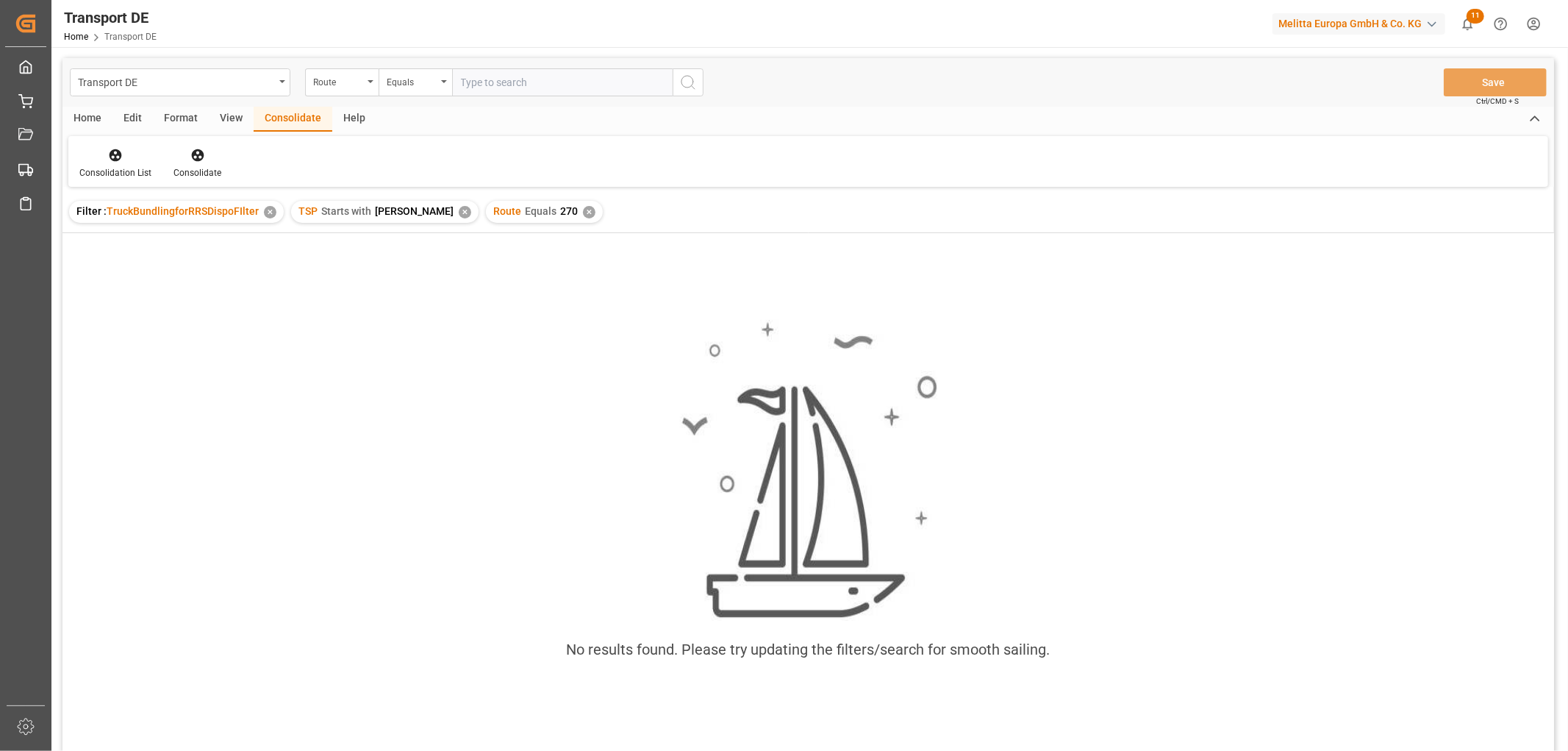
click at [583, 210] on div "✕" at bounding box center [589, 212] width 13 height 13
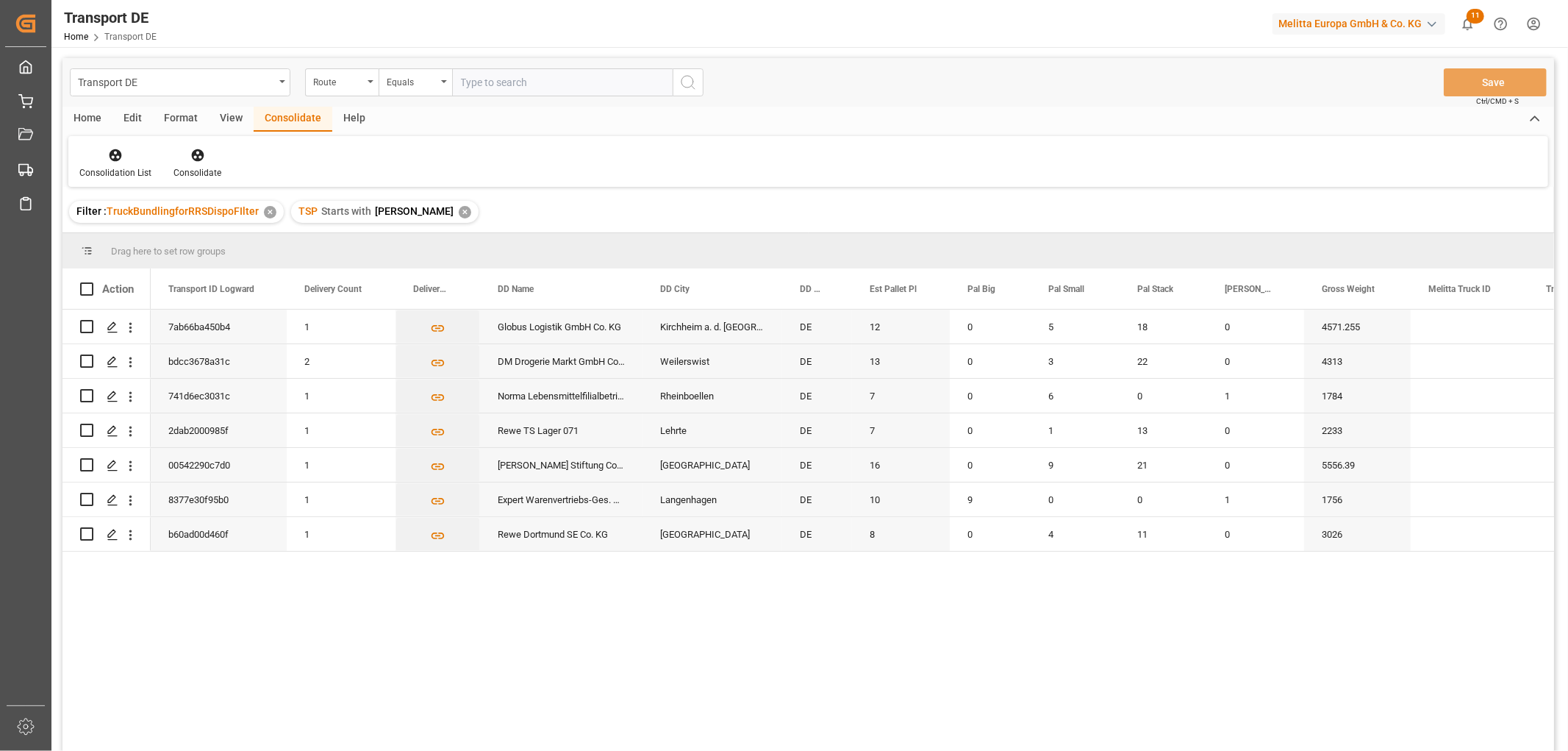
click at [423, 216] on div "TSP Starts with [PERSON_NAME] ✕" at bounding box center [384, 212] width 187 height 22
click at [459, 208] on div "✕" at bounding box center [465, 212] width 13 height 13
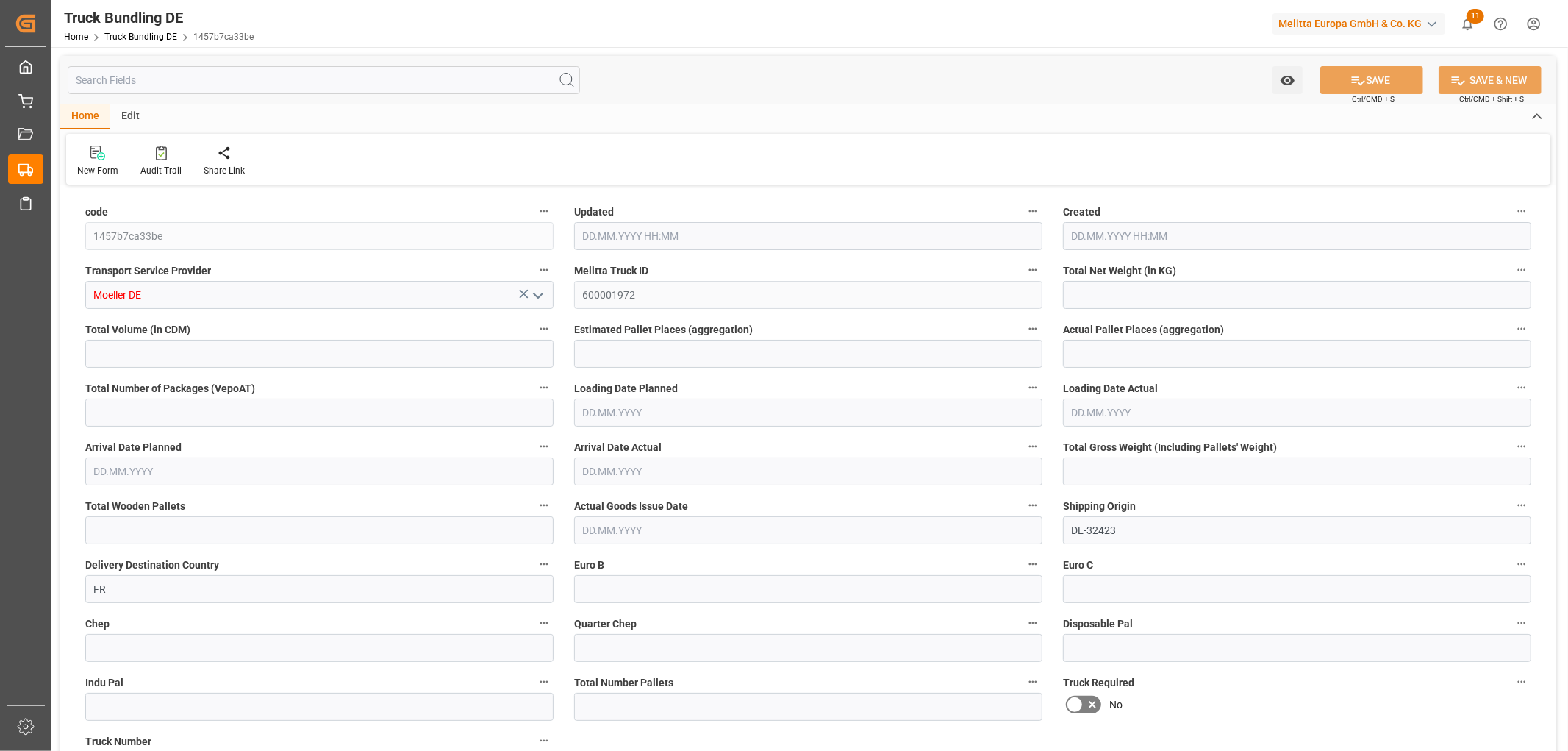
type input "6200.064"
type input "47679.84"
type input "26"
type input "0"
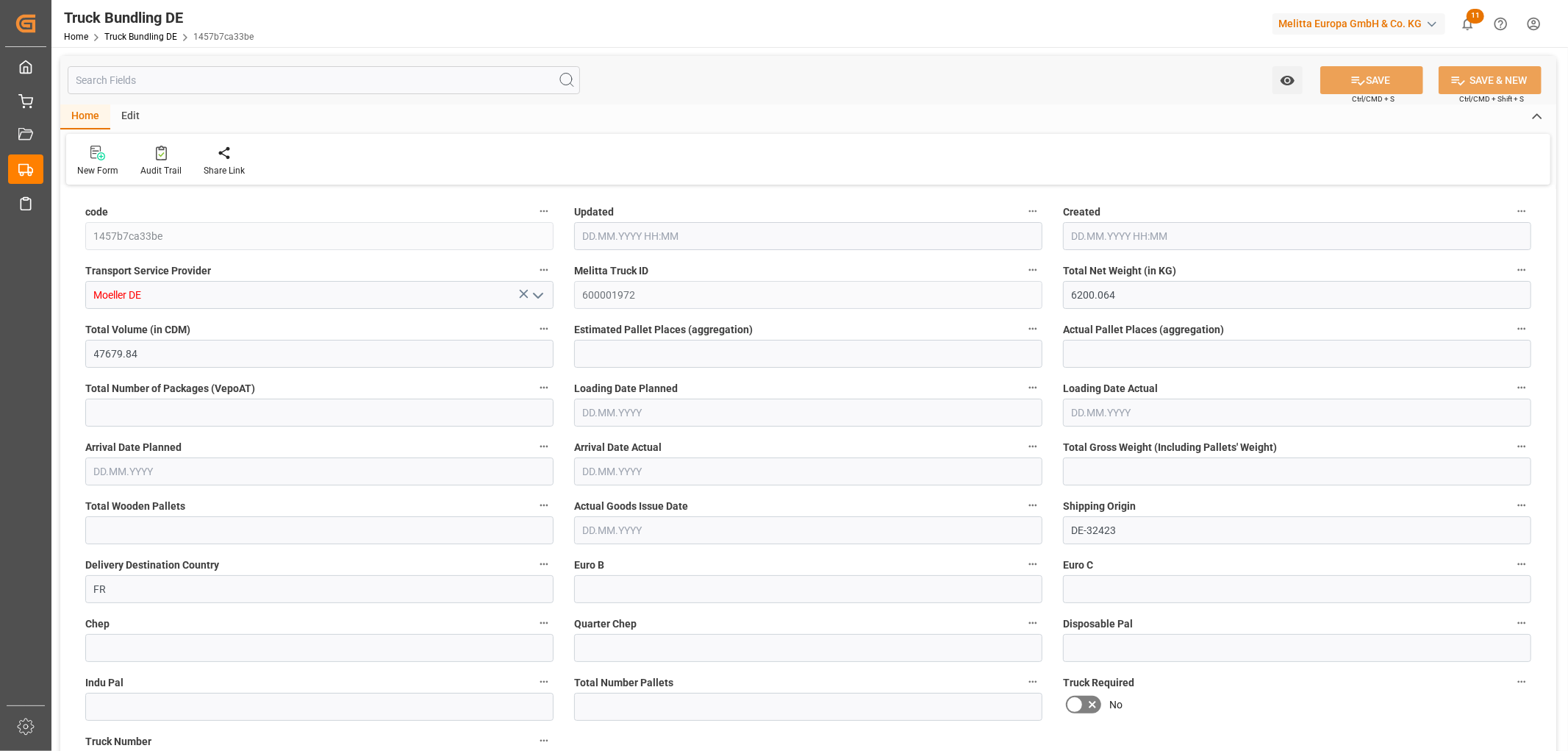
type input "8346"
type input "26"
type input "0"
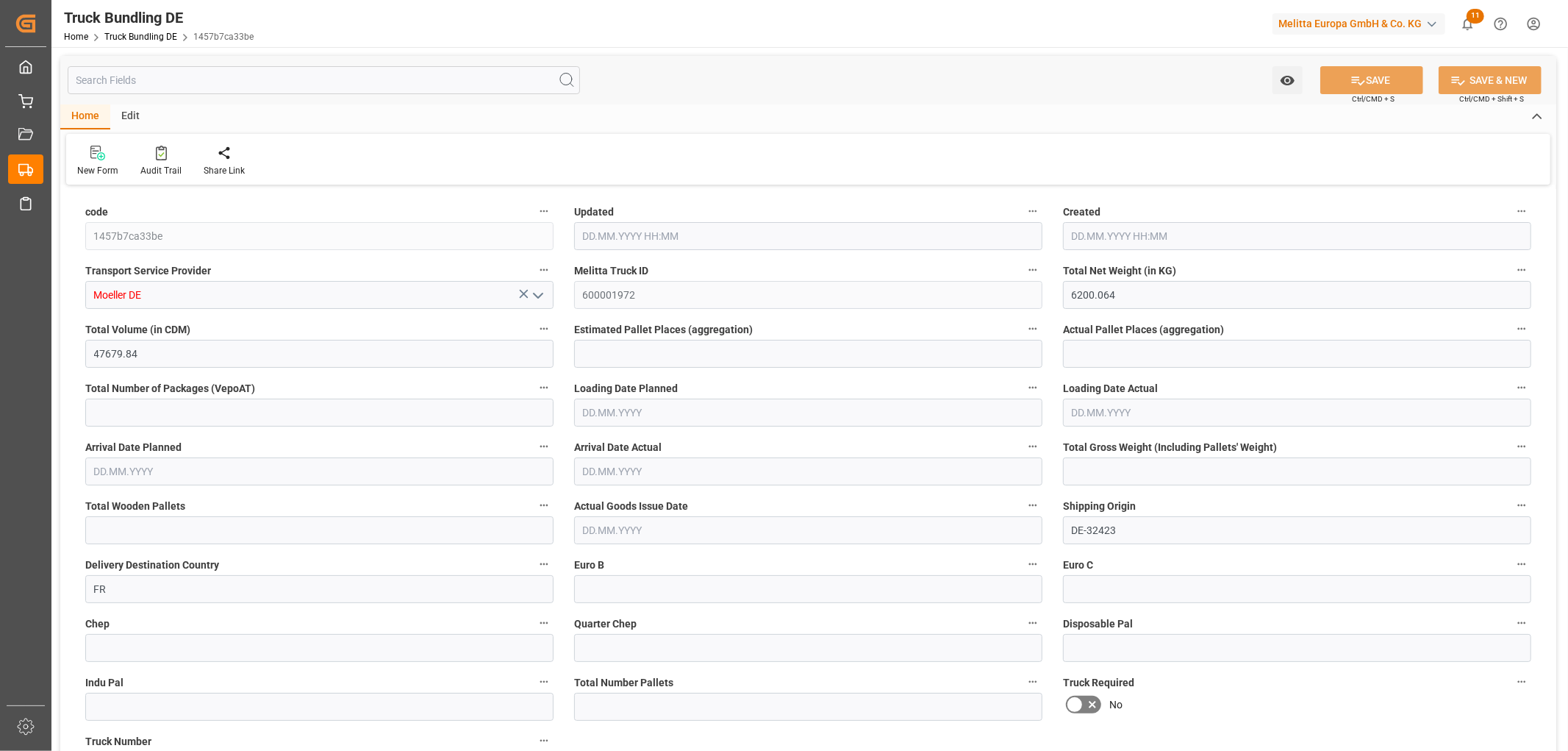
type input "0"
type input "25.08.2025 13:16"
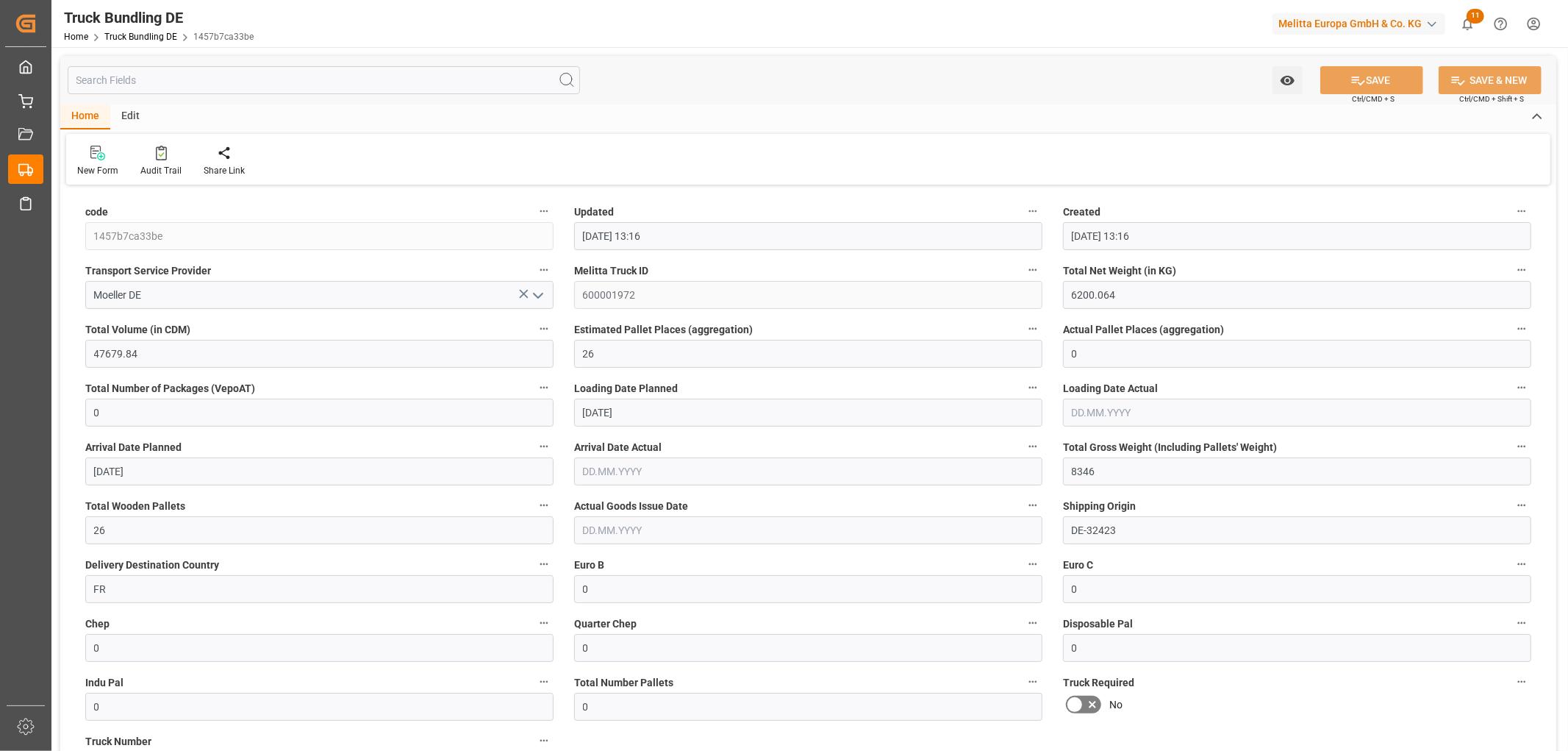
type input "25.08.2025 13:16"
type input "28.08.2025"
type input "01.09.2025"
type input "25.08.2025"
